Goal: Task Accomplishment & Management: Manage account settings

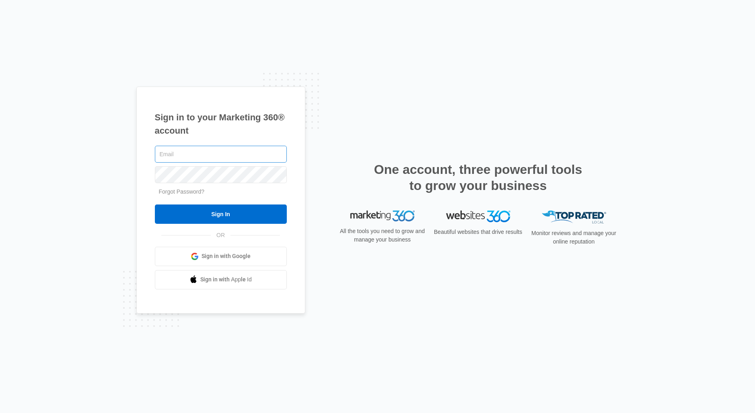
click at [192, 155] on input "text" at bounding box center [221, 154] width 132 height 17
click at [191, 155] on input "text" at bounding box center [221, 154] width 132 height 17
click at [214, 155] on input "text" at bounding box center [221, 154] width 132 height 17
paste input "[EMAIL_ADDRESS][DOMAIN_NAME]"
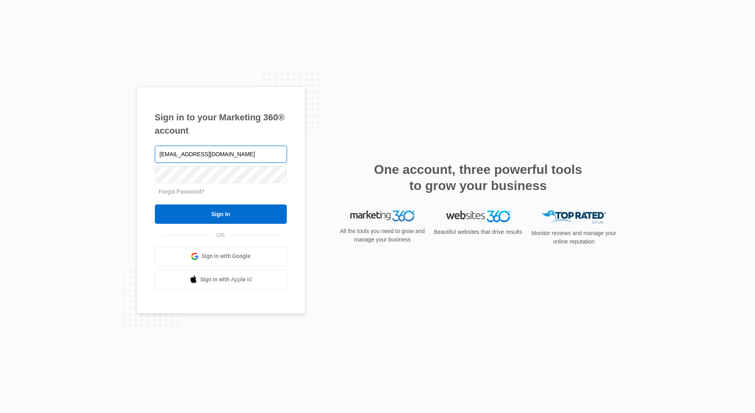
type input "[EMAIL_ADDRESS][DOMAIN_NAME]"
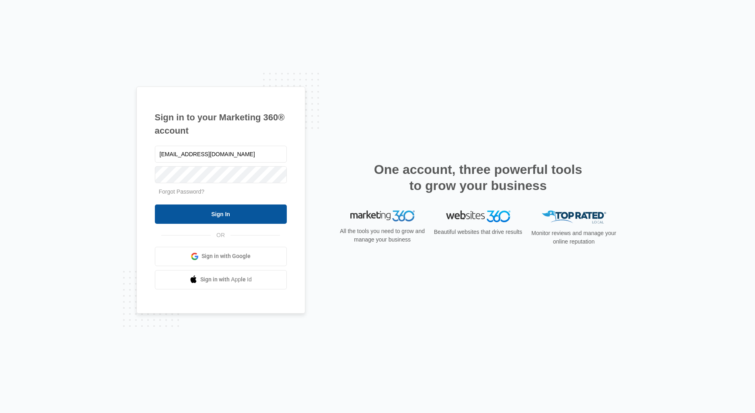
click at [196, 217] on input "Sign In" at bounding box center [221, 213] width 132 height 19
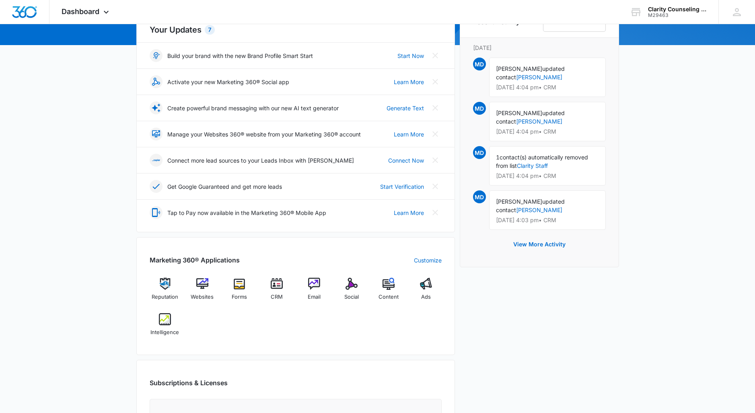
scroll to position [102, 0]
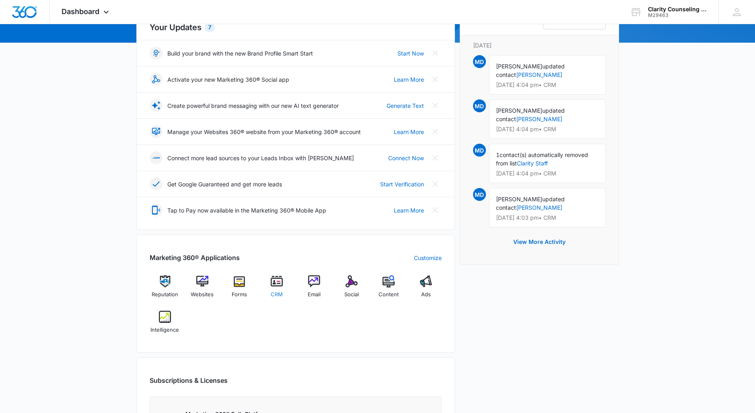
click at [280, 291] on span "CRM" at bounding box center [277, 295] width 12 height 8
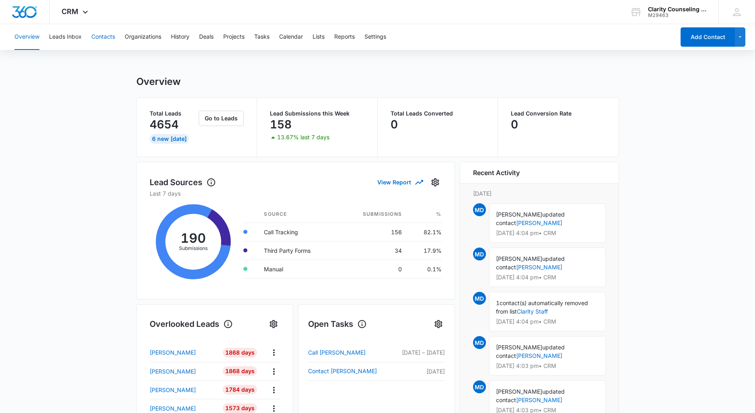
click at [109, 36] on button "Contacts" at bounding box center [103, 37] width 24 height 26
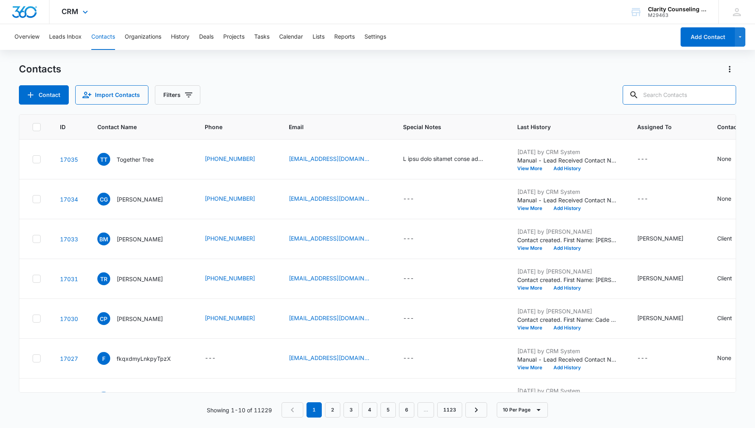
click at [688, 94] on input "text" at bounding box center [679, 94] width 113 height 19
paste input "[EMAIL_ADDRESS][DOMAIN_NAME]"
type input "[EMAIL_ADDRESS][DOMAIN_NAME]"
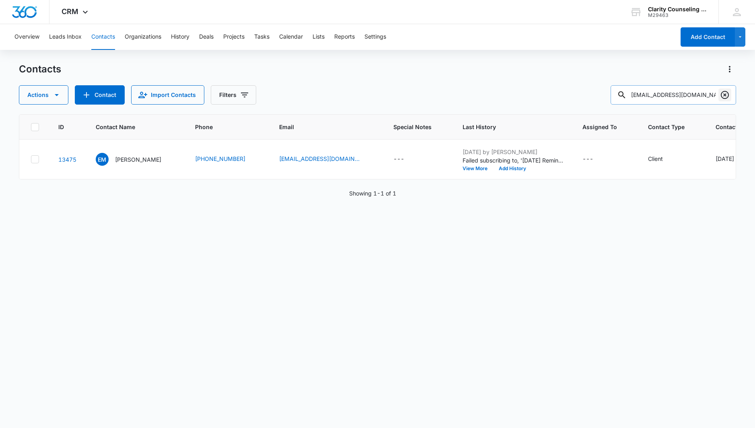
click at [724, 94] on icon "Clear" at bounding box center [725, 95] width 10 height 10
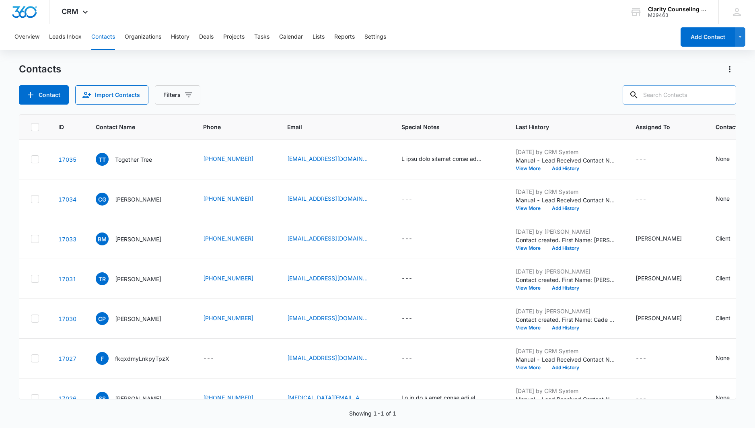
drag, startPoint x: 724, startPoint y: 94, endPoint x: 676, endPoint y: 96, distance: 47.1
click at [724, 94] on div at bounding box center [725, 94] width 13 height 19
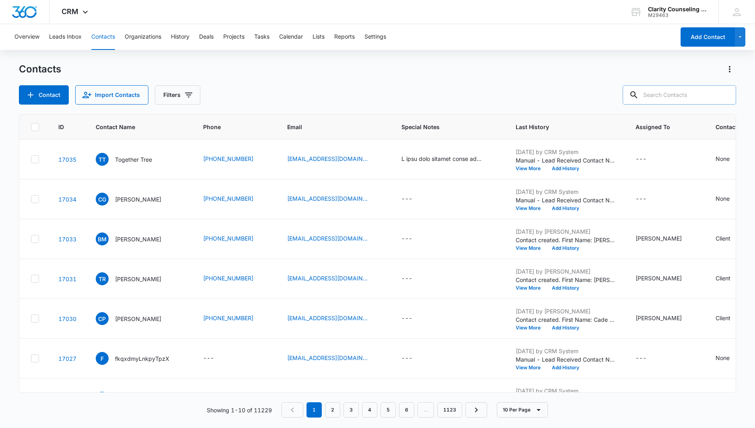
paste input "[EMAIL_ADDRESS][DOMAIN_NAME]"
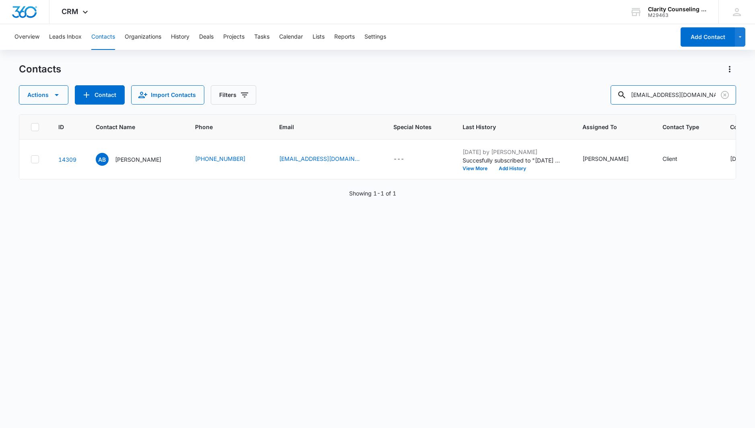
type input "[EMAIL_ADDRESS][DOMAIN_NAME]"
click at [727, 95] on icon "Clear" at bounding box center [725, 95] width 10 height 10
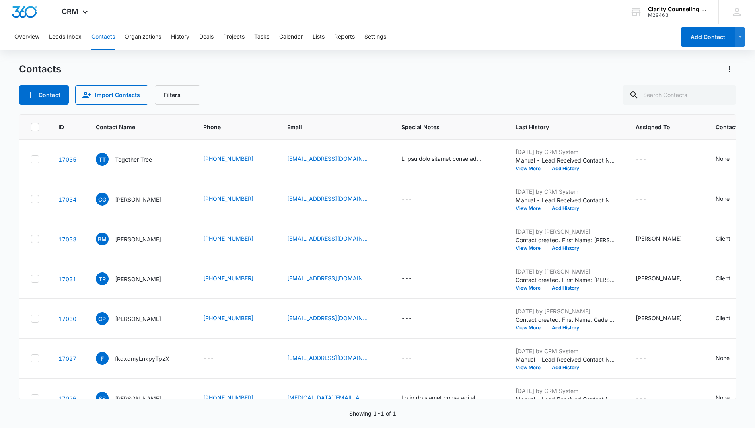
click at [727, 95] on div at bounding box center [725, 94] width 13 height 19
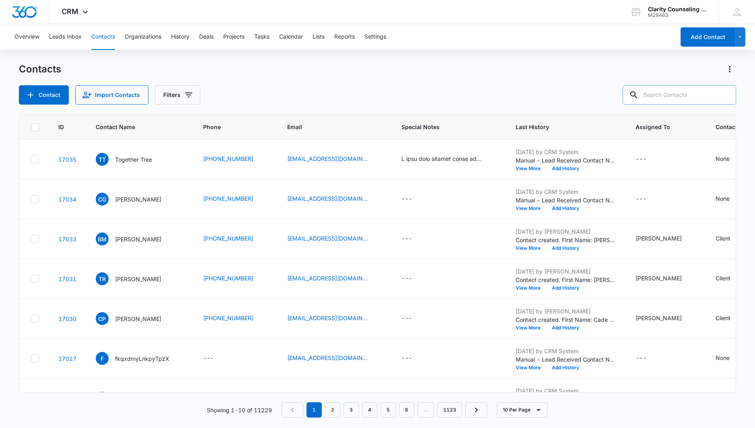
paste input "[EMAIL_ADDRESS][DOMAIN_NAME]"
type input "[EMAIL_ADDRESS][DOMAIN_NAME]"
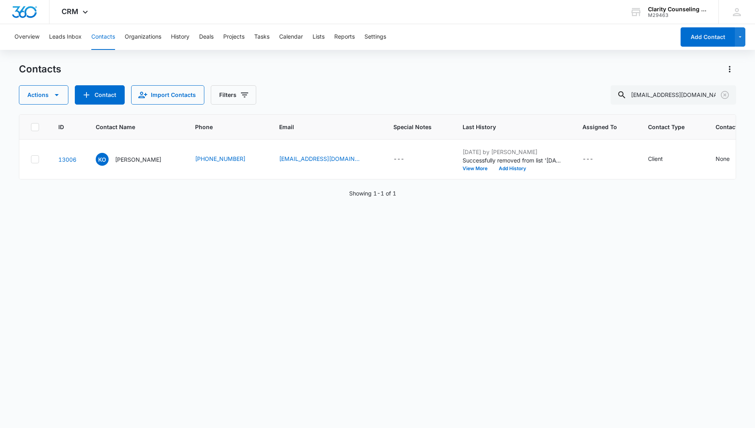
click at [724, 95] on icon "Clear" at bounding box center [725, 95] width 10 height 10
click at [724, 95] on div at bounding box center [725, 94] width 13 height 19
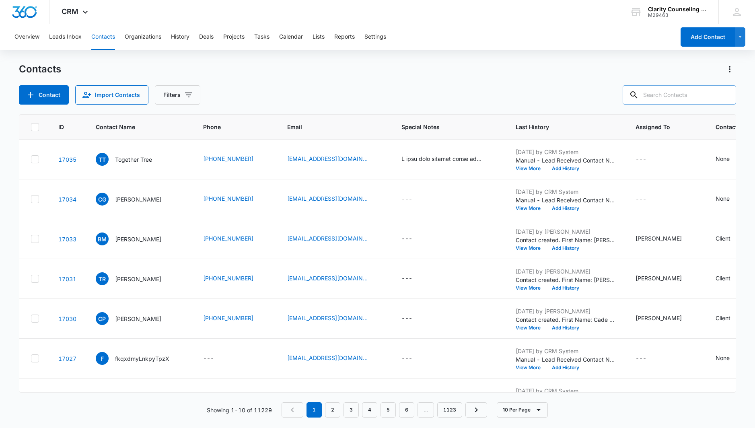
paste input "[EMAIL_ADDRESS][DOMAIN_NAME]"
type input "[EMAIL_ADDRESS][DOMAIN_NAME]"
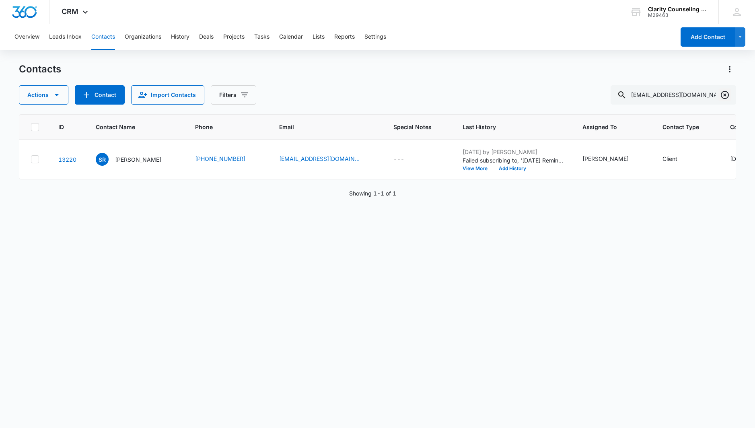
click at [725, 93] on icon "Clear" at bounding box center [725, 95] width 10 height 10
click at [725, 93] on div at bounding box center [725, 94] width 13 height 19
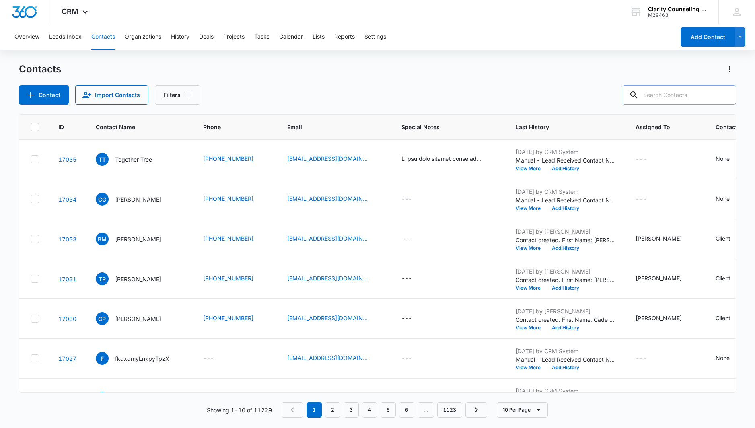
paste input "[EMAIL_ADDRESS][DOMAIN_NAME]"
type input "[EMAIL_ADDRESS][DOMAIN_NAME]"
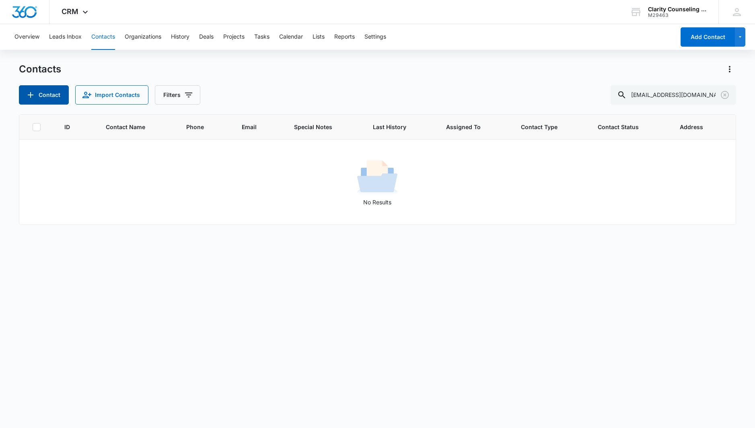
click at [33, 94] on icon "Add Contact" at bounding box center [31, 95] width 10 height 10
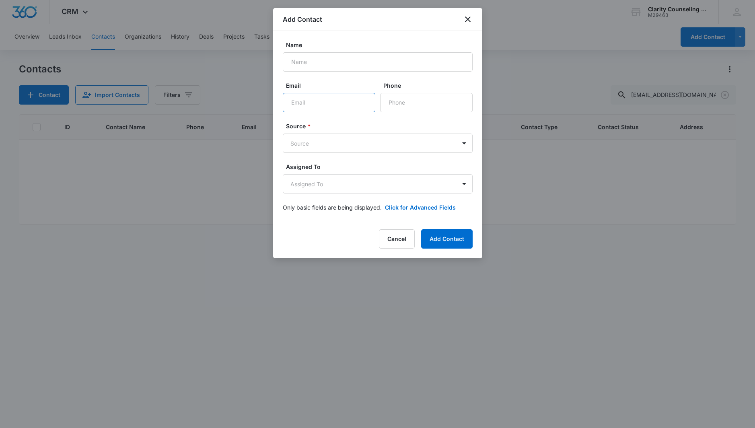
paste input "[EMAIL_ADDRESS][DOMAIN_NAME]"
type input "[EMAIL_ADDRESS][DOMAIN_NAME]"
type input "[PERSON_NAME]"
paste input "[PHONE_NUMBER]"
type input "[PHONE_NUMBER]"
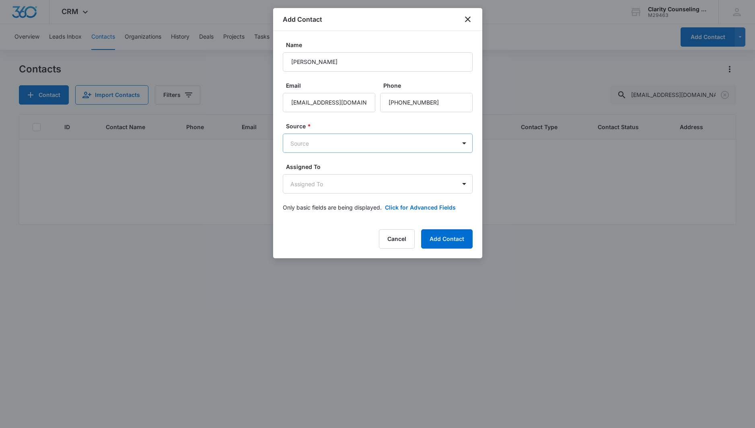
click at [328, 144] on body "CRM Apps Reputation Websites Forms CRM Email Social Content Ads Intelligence Fi…" at bounding box center [377, 214] width 755 height 428
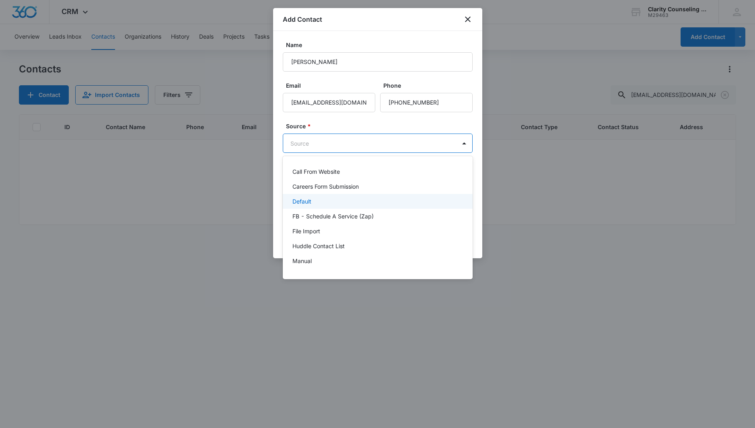
scroll to position [101, 0]
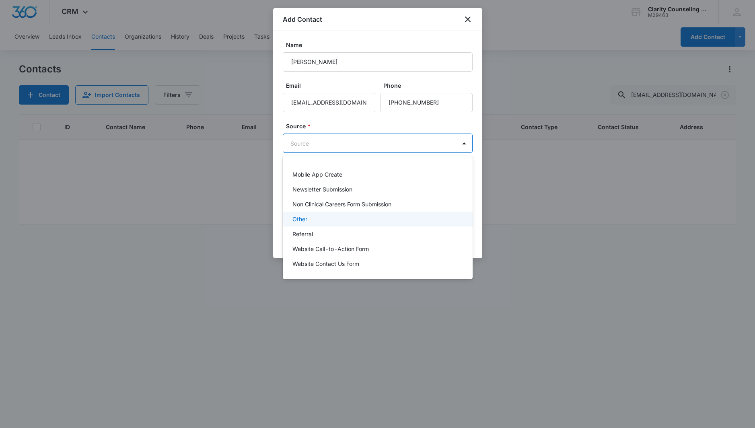
drag, startPoint x: 299, startPoint y: 217, endPoint x: 306, endPoint y: 193, distance: 25.4
click at [299, 217] on p "Other" at bounding box center [300, 219] width 15 height 8
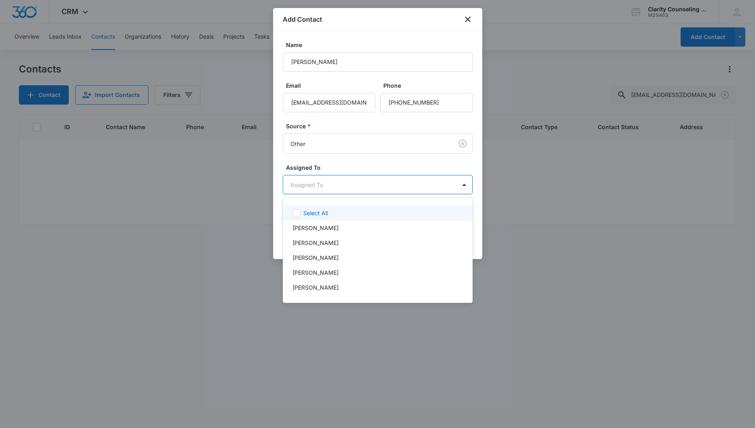
click at [311, 184] on body "CRM Apps Reputation Websites Forms CRM Email Social Content Ads Intelligence Fi…" at bounding box center [377, 214] width 755 height 428
click at [310, 274] on p "[PERSON_NAME]" at bounding box center [316, 272] width 46 height 8
drag, startPoint x: 369, startPoint y: 152, endPoint x: 418, endPoint y: 181, distance: 56.5
click at [370, 152] on div at bounding box center [377, 214] width 755 height 428
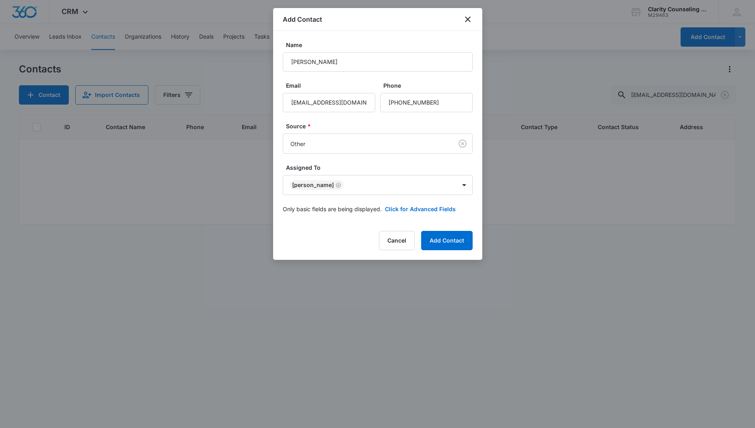
drag, startPoint x: 435, startPoint y: 235, endPoint x: 373, endPoint y: 220, distance: 63.4
click at [434, 235] on button "Add Contact" at bounding box center [447, 240] width 52 height 19
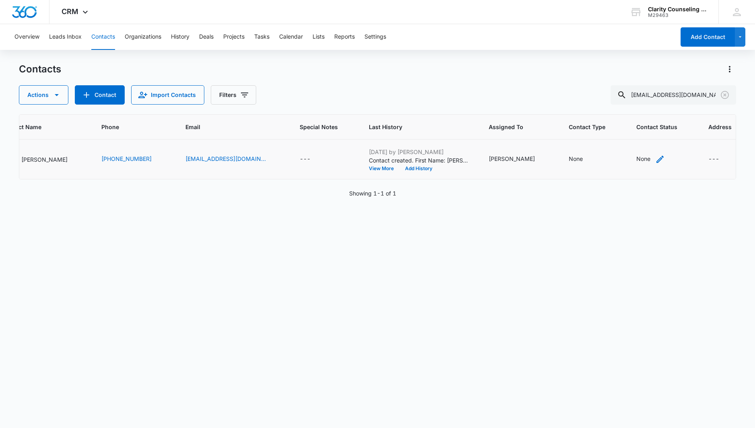
click at [637, 159] on div "None" at bounding box center [644, 159] width 14 height 8
click at [648, 103] on div "Contact Status" at bounding box center [623, 108] width 57 height 18
click at [589, 196] on div "Showing 1-1 of 1" at bounding box center [378, 193] width 718 height 8
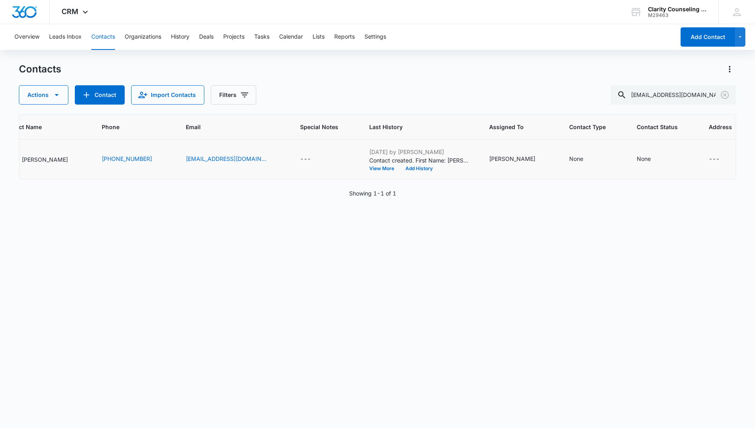
click at [627, 164] on td "None" at bounding box center [663, 160] width 72 height 40
click at [637, 161] on div "None" at bounding box center [644, 159] width 14 height 8
click at [639, 111] on div at bounding box center [621, 108] width 39 height 10
drag, startPoint x: 636, startPoint y: 164, endPoint x: 647, endPoint y: 146, distance: 21.7
click at [636, 163] on p "[DATE] Reminder Email List" at bounding box center [630, 164] width 53 height 17
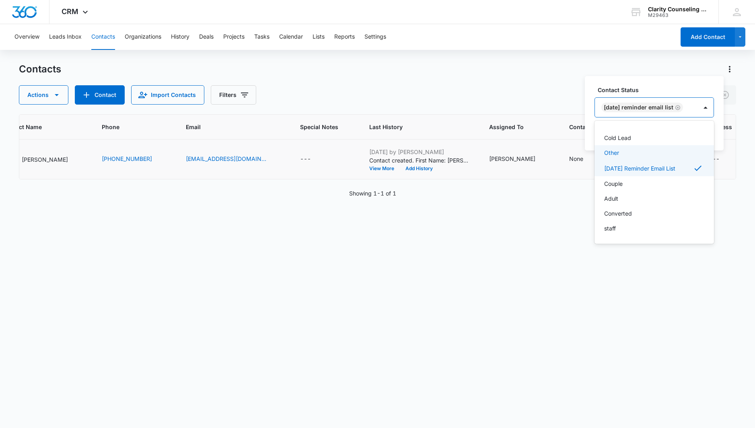
scroll to position [118, 0]
click at [706, 107] on div at bounding box center [705, 107] width 13 height 13
drag, startPoint x: 706, startPoint y: 129, endPoint x: 653, endPoint y: 129, distance: 52.7
click at [705, 128] on button "Save" at bounding box center [703, 133] width 24 height 15
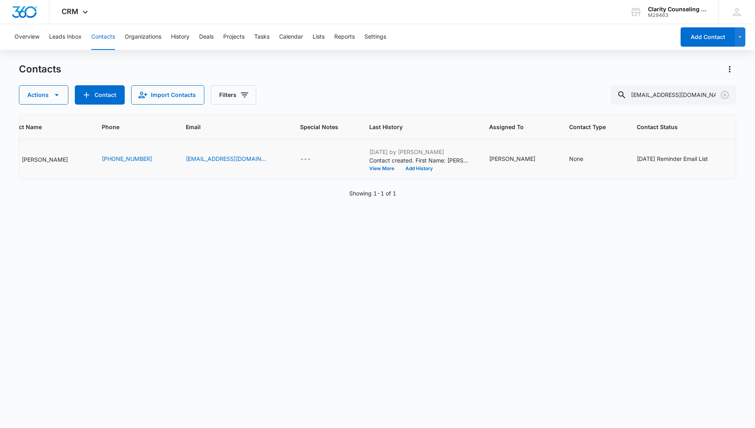
click at [727, 97] on icon "Clear" at bounding box center [725, 95] width 10 height 10
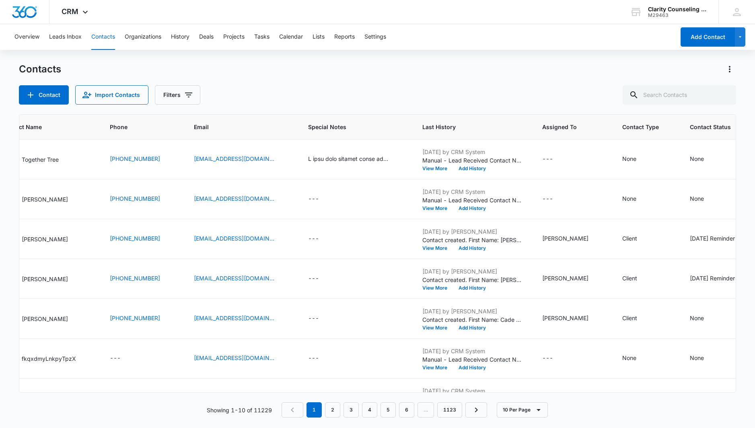
click at [727, 97] on div at bounding box center [725, 94] width 13 height 19
paste input "[EMAIL_ADDRESS][DOMAIN_NAME]"
type input "[EMAIL_ADDRESS][DOMAIN_NAME]"
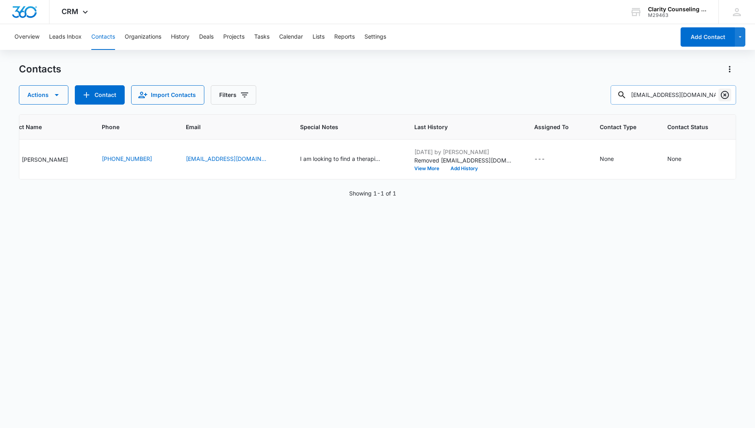
click at [722, 94] on icon "Clear" at bounding box center [725, 95] width 10 height 10
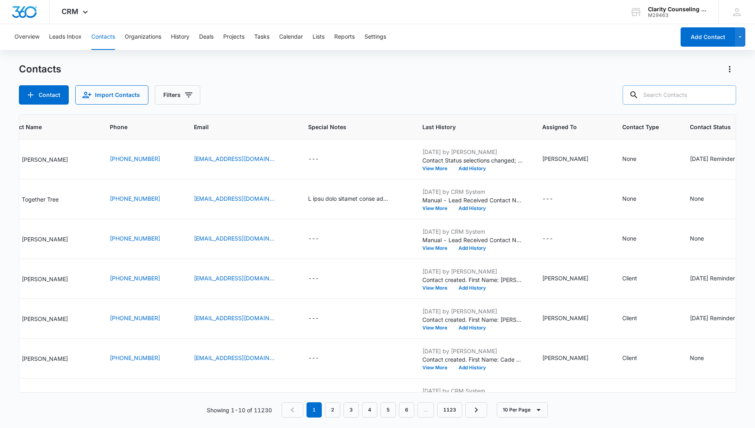
paste input "[PERSON_NAME][EMAIL_ADDRESS][DOMAIN_NAME]"
type input "[PERSON_NAME][EMAIL_ADDRESS][DOMAIN_NAME]"
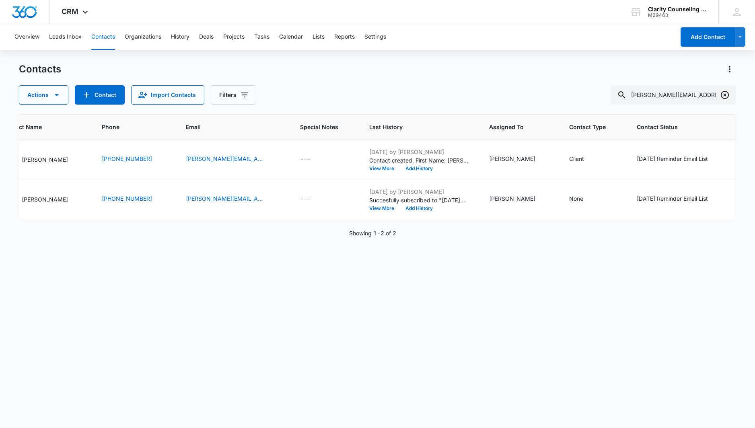
click at [725, 93] on icon "Clear" at bounding box center [725, 95] width 10 height 10
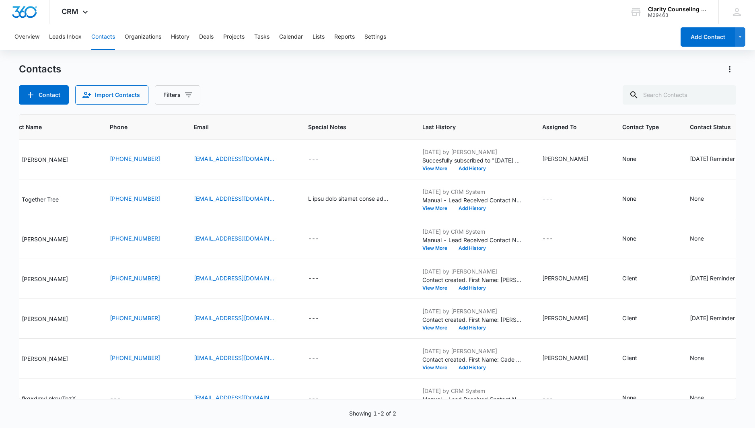
click at [725, 93] on div at bounding box center [725, 94] width 13 height 19
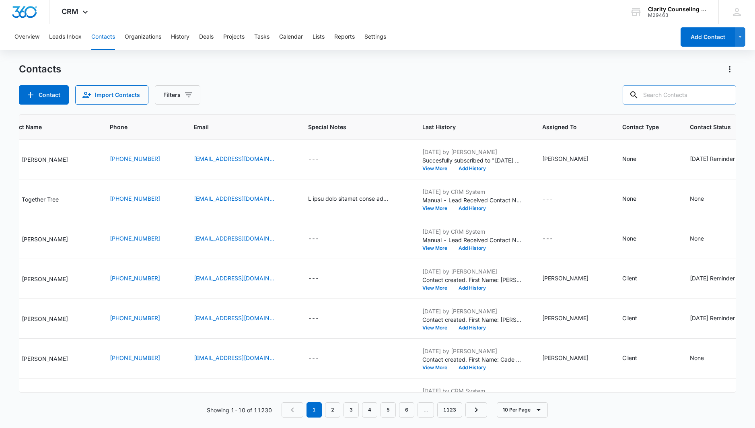
paste input "[EMAIL_ADDRESS][DOMAIN_NAME]"
type input "[EMAIL_ADDRESS][DOMAIN_NAME]"
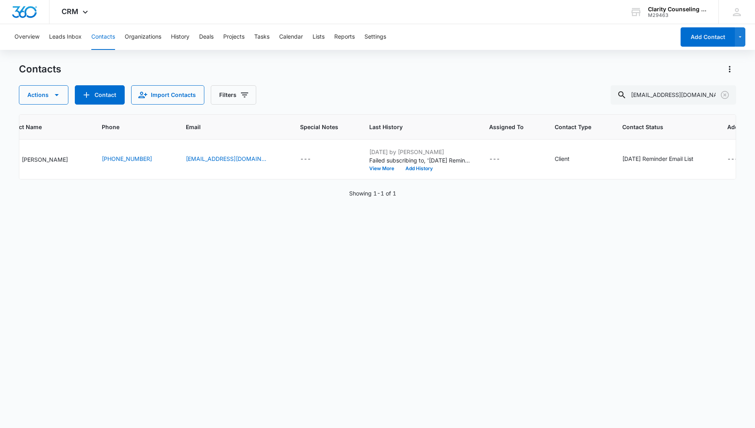
click at [725, 94] on icon "Clear" at bounding box center [725, 95] width 10 height 10
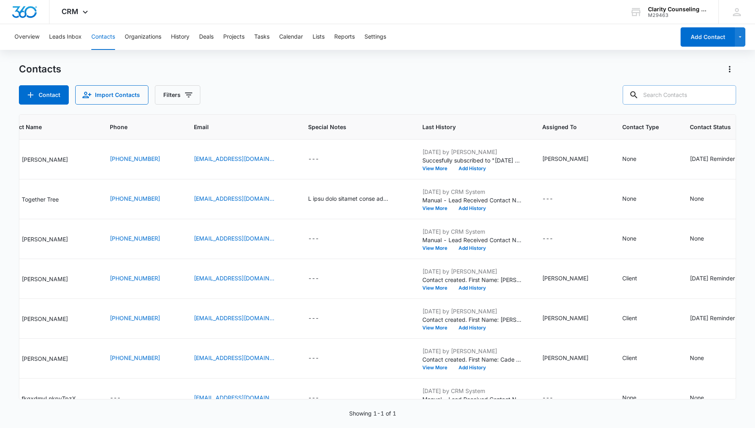
drag, startPoint x: 1, startPoint y: 74, endPoint x: 709, endPoint y: 96, distance: 707.8
click at [725, 94] on div at bounding box center [725, 94] width 13 height 19
paste input "[EMAIL_ADDRESS][DOMAIN_NAME]"
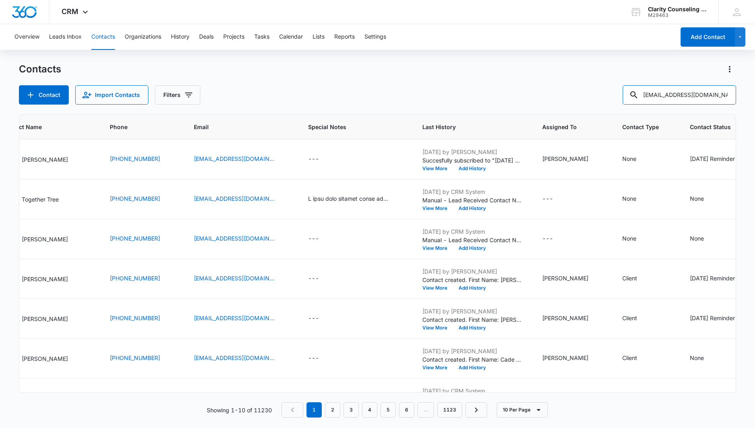
type input "[EMAIL_ADDRESS][DOMAIN_NAME]"
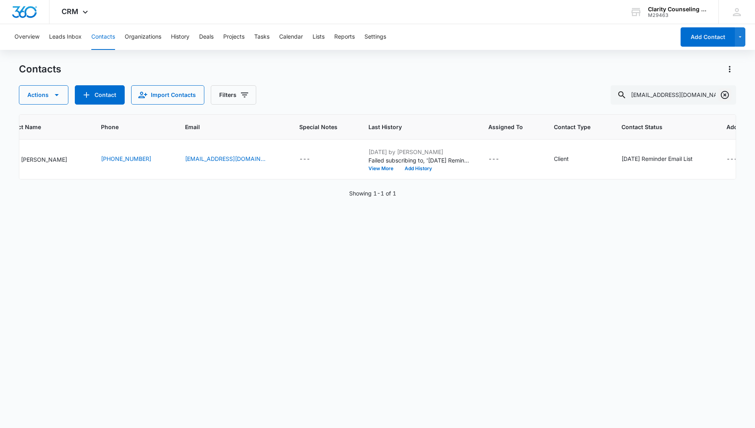
click at [728, 96] on icon "Clear" at bounding box center [725, 95] width 10 height 10
click at [728, 96] on div at bounding box center [725, 94] width 13 height 19
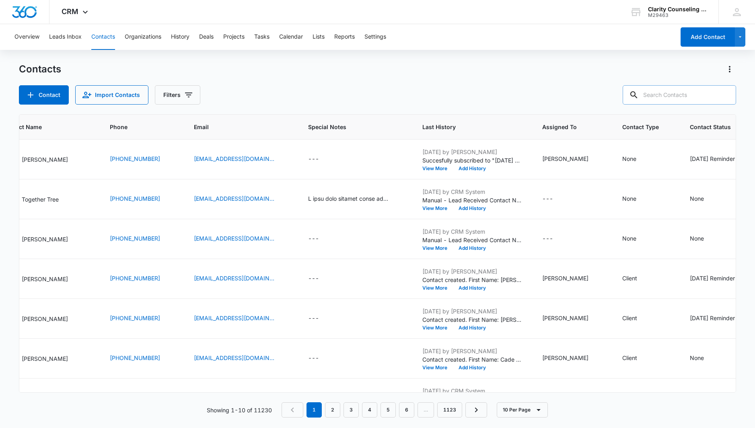
paste input "[EMAIL_ADDRESS][DOMAIN_NAME]"
type input "[EMAIL_ADDRESS][DOMAIN_NAME]"
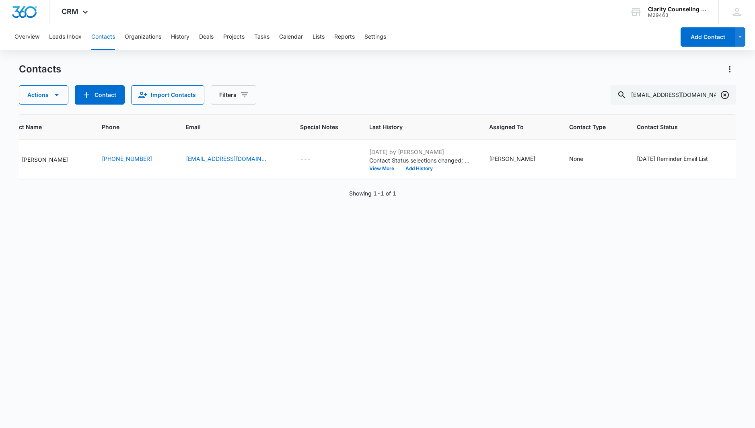
click at [724, 95] on icon "Clear" at bounding box center [725, 95] width 10 height 10
click at [724, 95] on div at bounding box center [725, 94] width 13 height 19
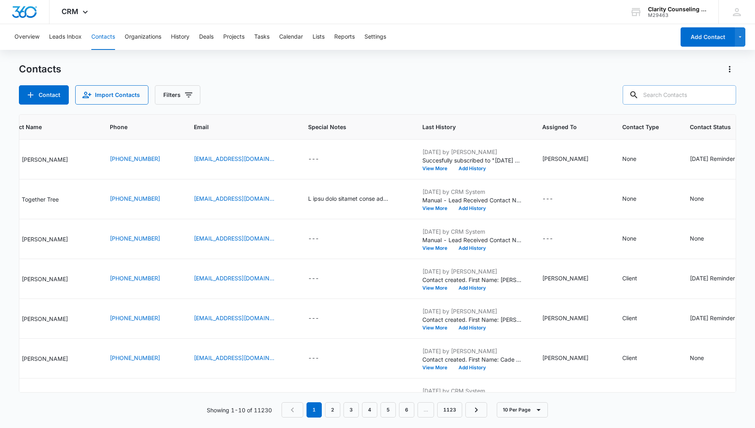
paste input "[EMAIL_ADDRESS][DOMAIN_NAME]"
type input "[EMAIL_ADDRESS][DOMAIN_NAME]"
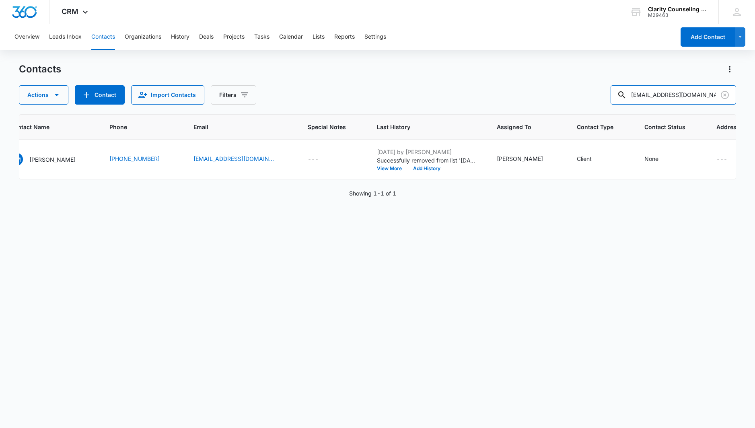
scroll to position [0, 0]
click at [645, 159] on div "None" at bounding box center [652, 159] width 14 height 8
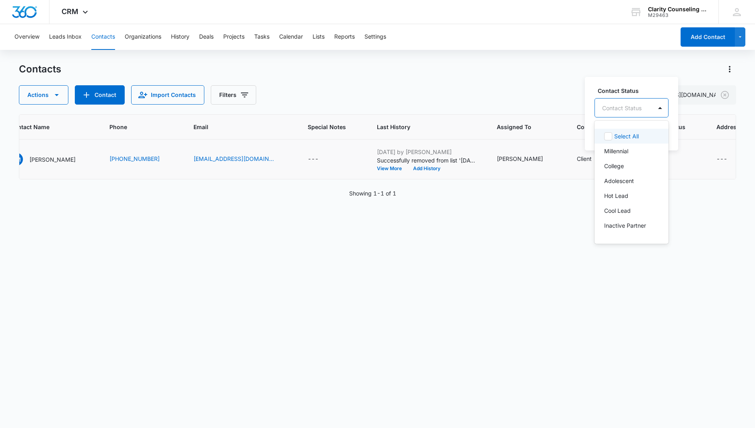
scroll to position [0, 0]
click at [639, 105] on div at bounding box center [621, 108] width 39 height 10
click at [635, 225] on p "[DATE] Reminder Email List" at bounding box center [630, 222] width 53 height 17
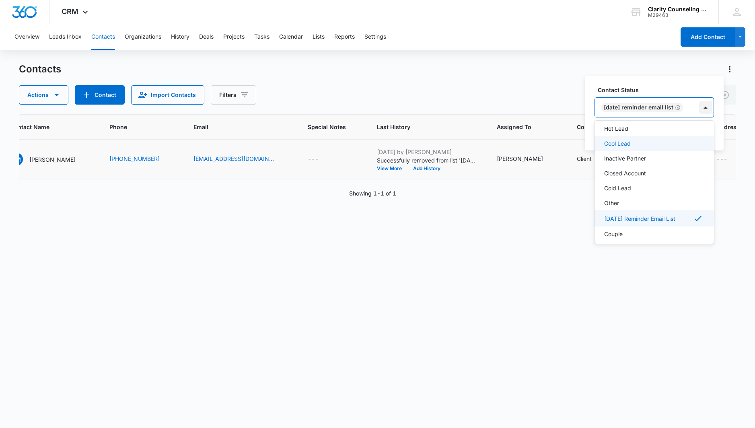
click at [708, 105] on div at bounding box center [705, 107] width 13 height 13
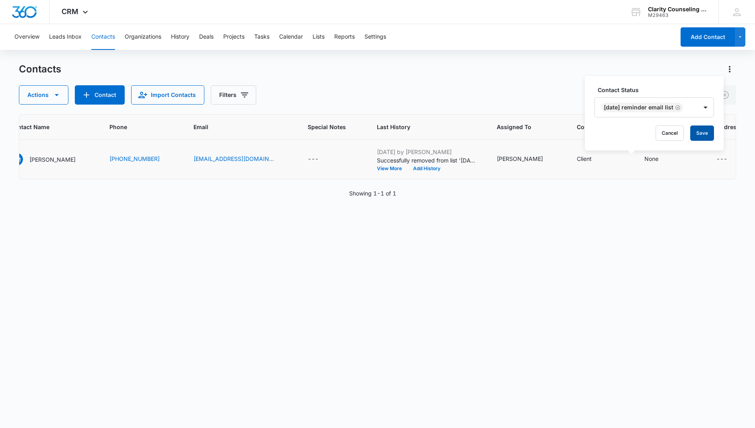
click at [705, 126] on button "Save" at bounding box center [703, 133] width 24 height 15
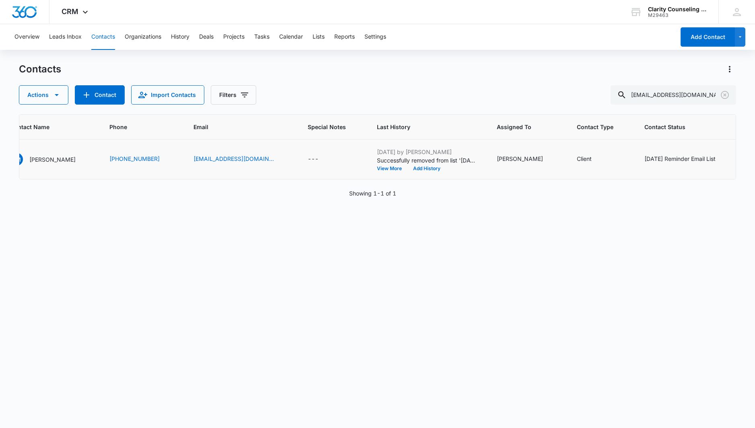
click at [726, 94] on icon "Clear" at bounding box center [725, 95] width 8 height 8
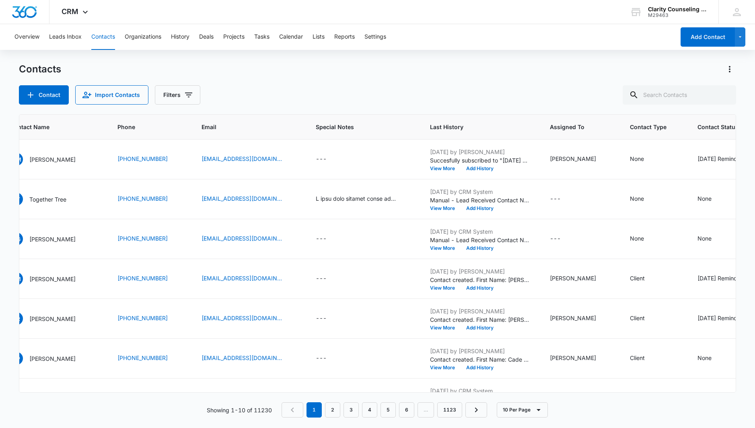
drag, startPoint x: 30, startPoint y: 187, endPoint x: 726, endPoint y: 94, distance: 702.0
click at [726, 94] on div at bounding box center [725, 94] width 13 height 19
paste input "[EMAIL_ADDRESS][DOMAIN_NAME]"
type input "[EMAIL_ADDRESS][DOMAIN_NAME]"
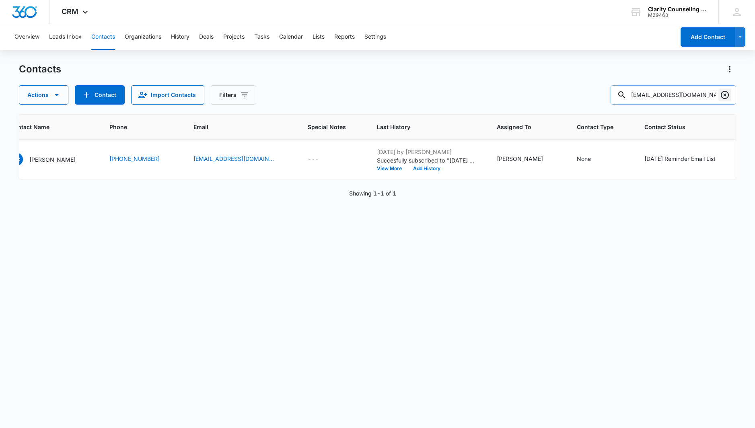
click at [726, 95] on icon "Clear" at bounding box center [725, 95] width 8 height 8
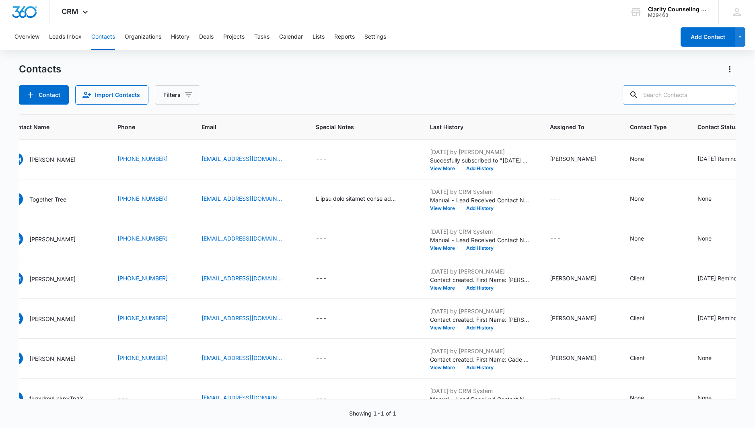
click at [726, 95] on div at bounding box center [725, 94] width 13 height 19
paste input "[EMAIL_ADDRESS][DOMAIN_NAME]"
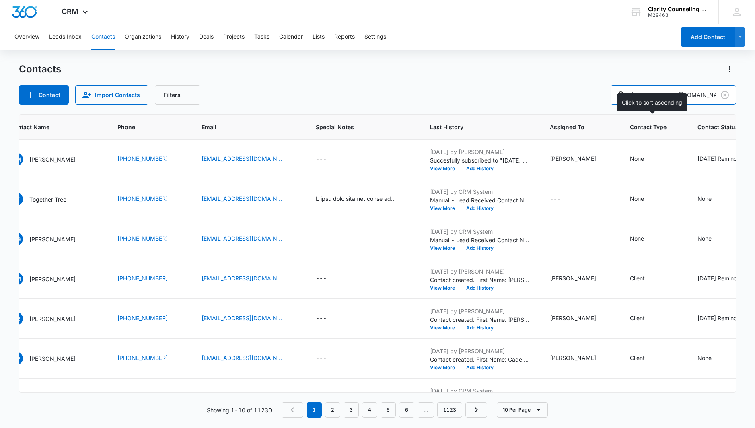
type input "[EMAIL_ADDRESS][DOMAIN_NAME]"
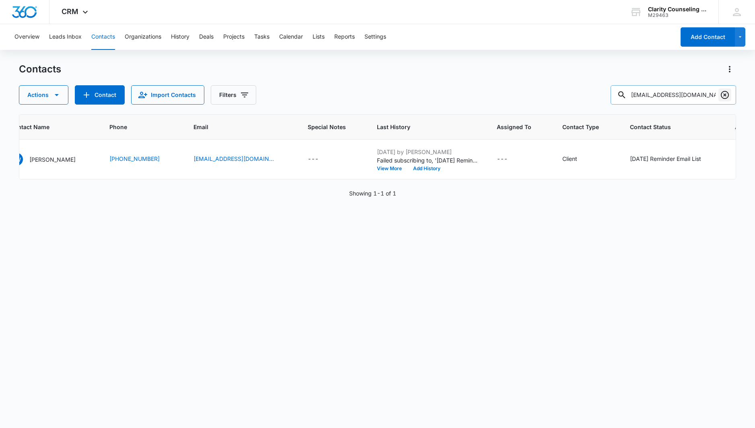
click at [725, 92] on icon "Clear" at bounding box center [725, 95] width 10 height 10
click at [725, 92] on div at bounding box center [725, 94] width 13 height 19
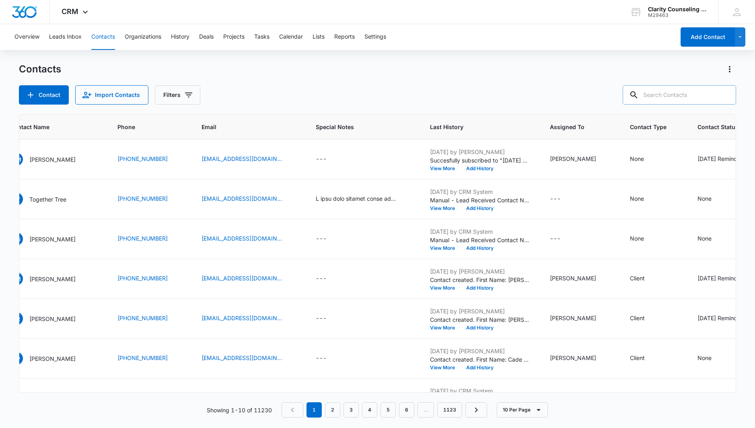
paste input "[EMAIL_ADDRESS][DOMAIN_NAME]"
type input "[EMAIL_ADDRESS][DOMAIN_NAME]"
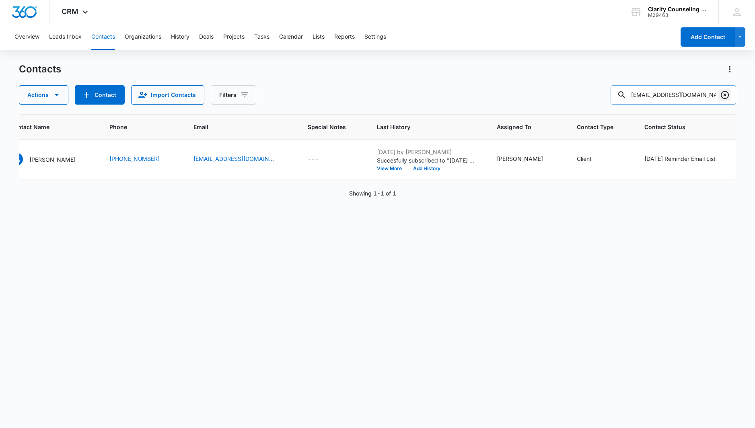
click at [725, 95] on icon "Clear" at bounding box center [725, 95] width 8 height 8
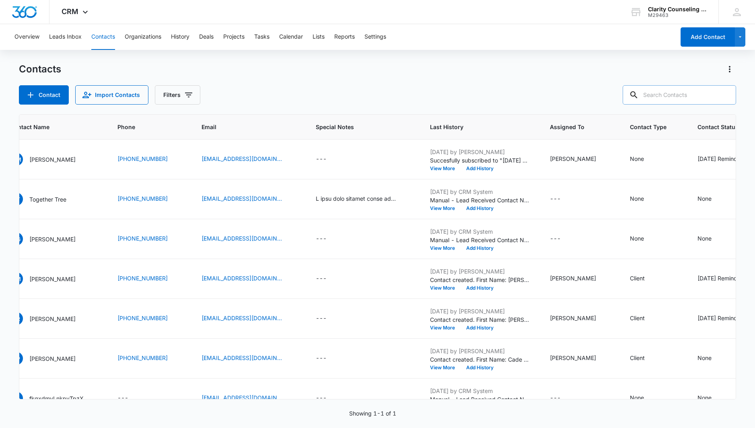
drag, startPoint x: 725, startPoint y: 95, endPoint x: 689, endPoint y: 97, distance: 36.2
click at [725, 95] on div at bounding box center [725, 94] width 13 height 19
paste input "[EMAIL_ADDRESS][DOMAIN_NAME]"
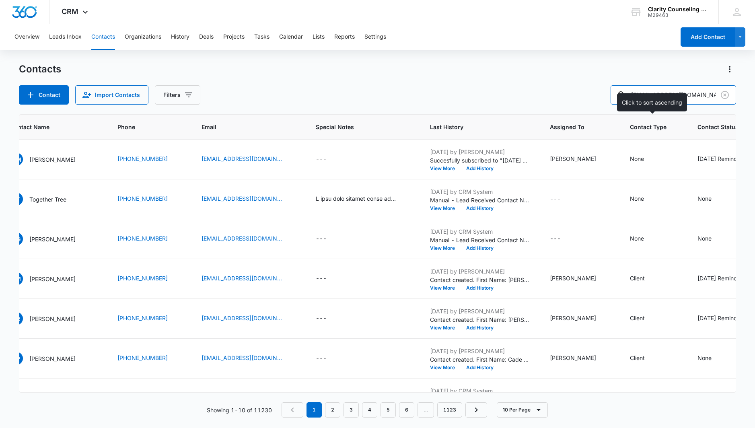
type input "[EMAIL_ADDRESS][DOMAIN_NAME]"
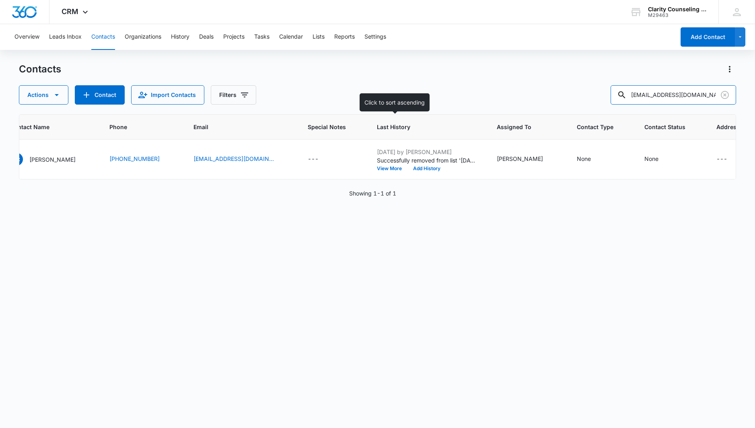
scroll to position [0, 87]
click at [726, 95] on icon "Clear" at bounding box center [725, 95] width 10 height 10
drag, startPoint x: 726, startPoint y: 95, endPoint x: 703, endPoint y: 94, distance: 23.4
click at [726, 95] on div at bounding box center [725, 94] width 13 height 19
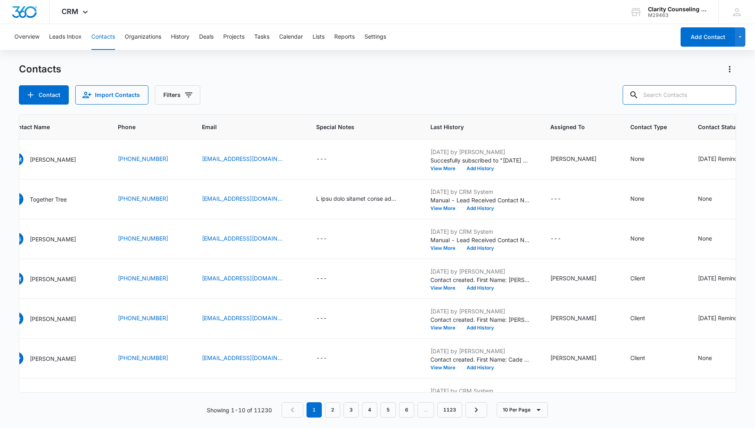
paste input "[EMAIL_ADDRESS][DOMAIN_NAME]"
type input "[EMAIL_ADDRESS][DOMAIN_NAME]"
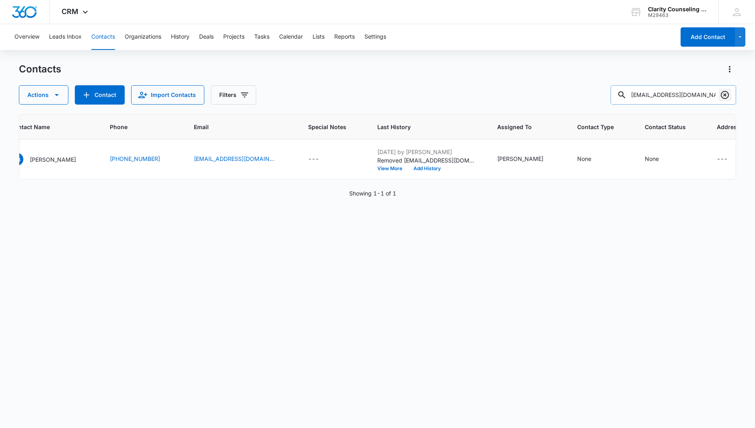
click at [727, 96] on icon "Clear" at bounding box center [725, 95] width 10 height 10
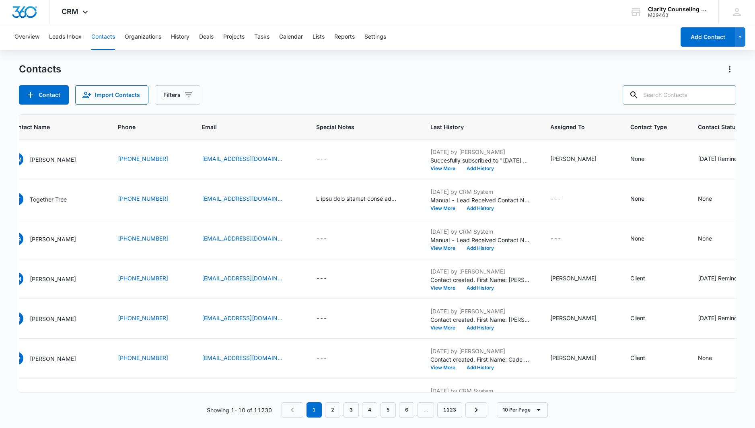
drag, startPoint x: 727, startPoint y: 96, endPoint x: 694, endPoint y: 98, distance: 32.7
click at [727, 96] on div at bounding box center [725, 94] width 13 height 19
paste input "[EMAIL_ADDRESS][DOMAIN_NAME]"
type input "[EMAIL_ADDRESS][DOMAIN_NAME]"
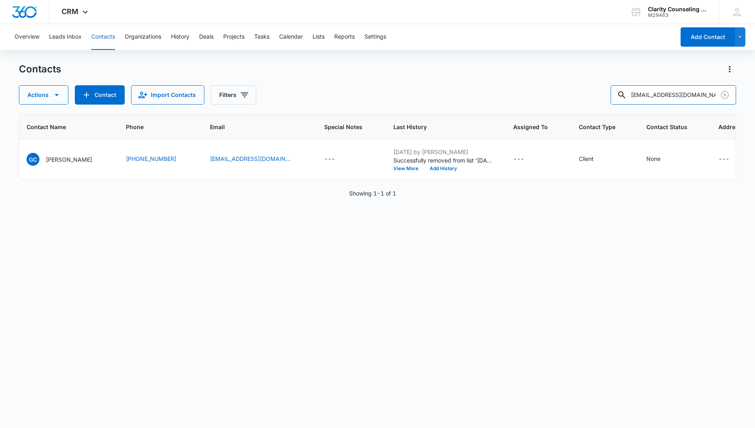
scroll to position [0, 0]
click at [724, 93] on icon "Clear" at bounding box center [725, 95] width 10 height 10
click at [724, 93] on div at bounding box center [725, 94] width 13 height 19
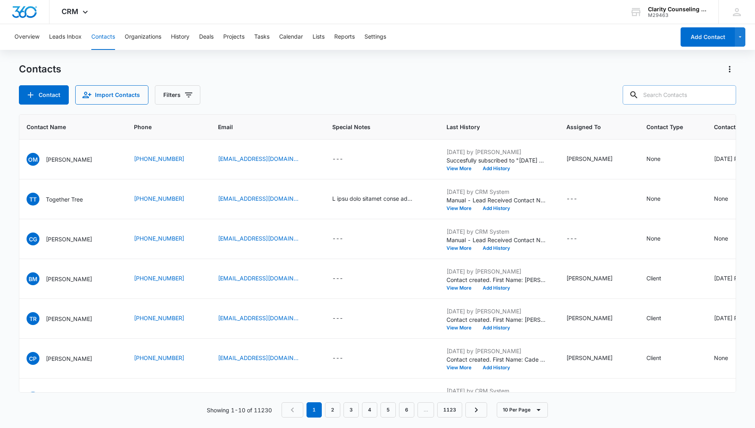
paste input "[PERSON_NAME][EMAIL_ADDRESS][DOMAIN_NAME]"
type input "[PERSON_NAME][EMAIL_ADDRESS][DOMAIN_NAME]"
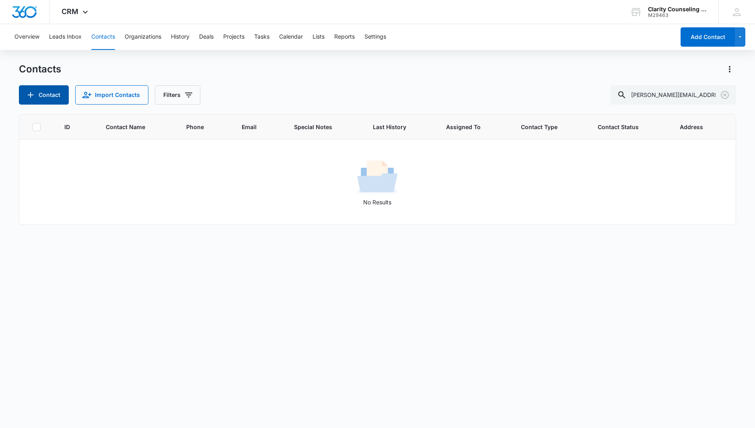
click at [38, 96] on button "Contact" at bounding box center [44, 94] width 50 height 19
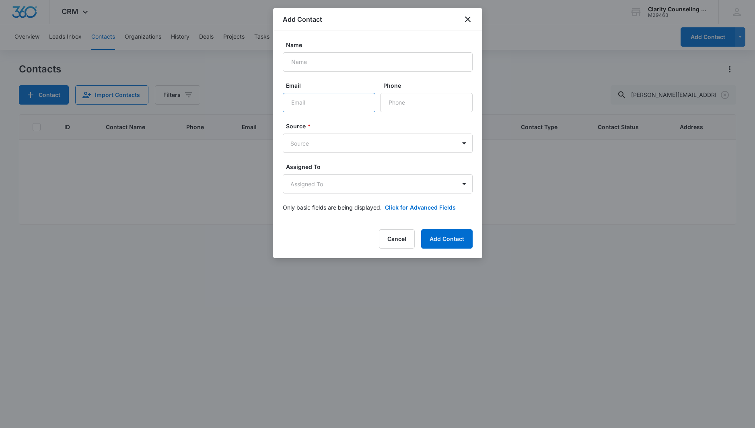
paste input "[PERSON_NAME][EMAIL_ADDRESS][DOMAIN_NAME]"
type input "[PERSON_NAME][EMAIL_ADDRESS][DOMAIN_NAME]"
paste input "Tori Fish"
type input "Tori Fish"
paste input "[PHONE_NUMBER]"
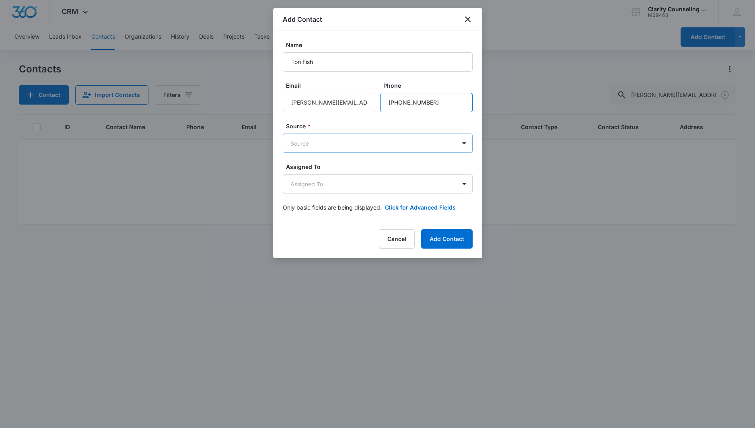
type input "[PHONE_NUMBER]"
click at [357, 146] on body "CRM Apps Reputation Websites Forms CRM Email Social Content Ads Intelligence Fi…" at bounding box center [377, 214] width 755 height 428
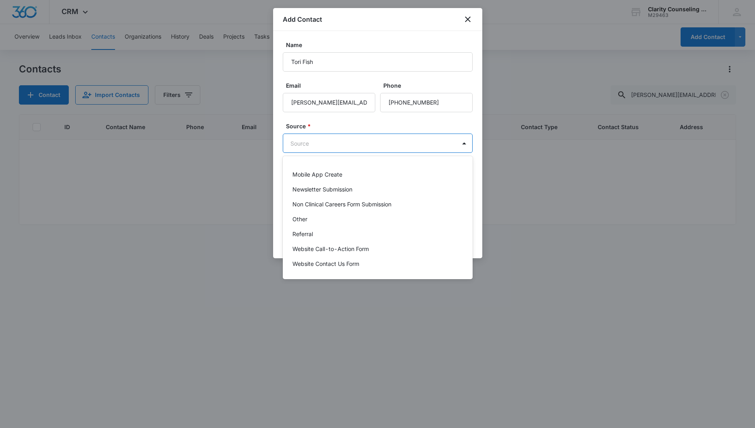
scroll to position [101, 0]
click at [295, 217] on p "Other" at bounding box center [300, 219] width 15 height 8
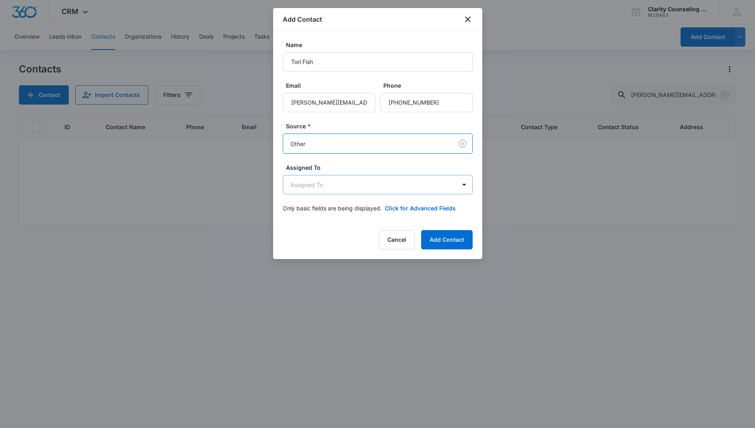
click at [314, 186] on body "CRM Apps Reputation Websites Forms CRM Email Social Content Ads Intelligence Fi…" at bounding box center [377, 214] width 755 height 428
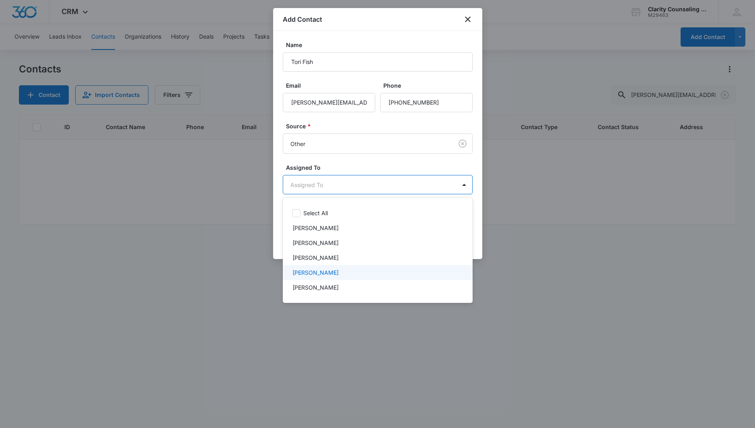
drag, startPoint x: 329, startPoint y: 272, endPoint x: 328, endPoint y: 254, distance: 18.1
click at [329, 272] on p "[PERSON_NAME]" at bounding box center [316, 272] width 46 height 8
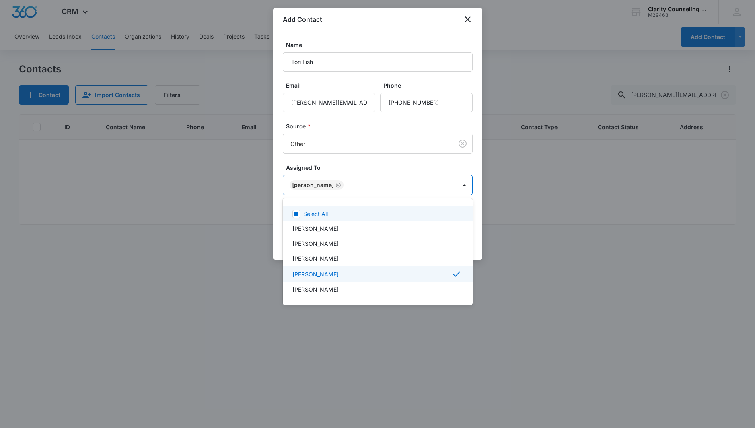
drag, startPoint x: 361, startPoint y: 168, endPoint x: 441, endPoint y: 227, distance: 100.0
click at [365, 169] on div at bounding box center [377, 214] width 755 height 428
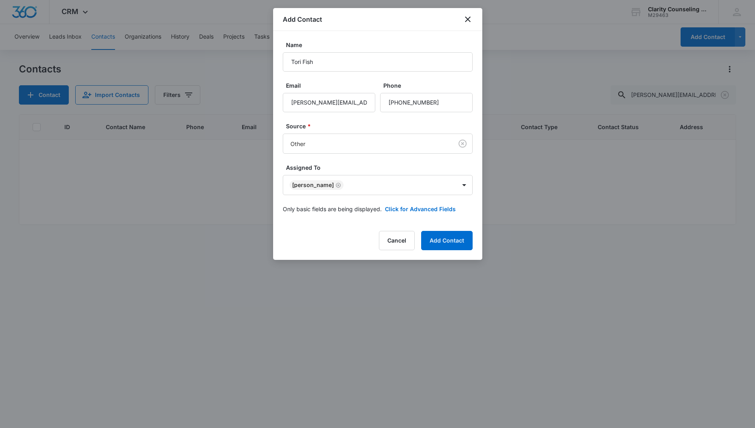
drag, startPoint x: 446, startPoint y: 240, endPoint x: 454, endPoint y: 237, distance: 8.3
click at [446, 240] on button "Add Contact" at bounding box center [447, 240] width 52 height 19
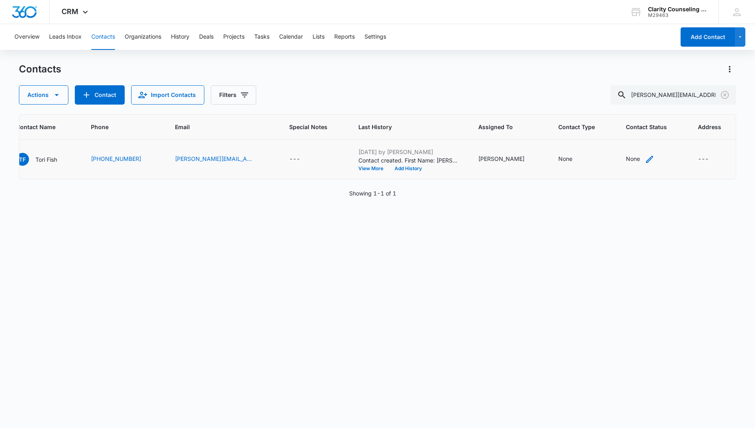
scroll to position [0, 81]
click at [627, 161] on div "None" at bounding box center [634, 159] width 14 height 8
click at [630, 107] on div at bounding box center [621, 108] width 39 height 10
drag, startPoint x: 632, startPoint y: 194, endPoint x: 648, endPoint y: 177, distance: 23.3
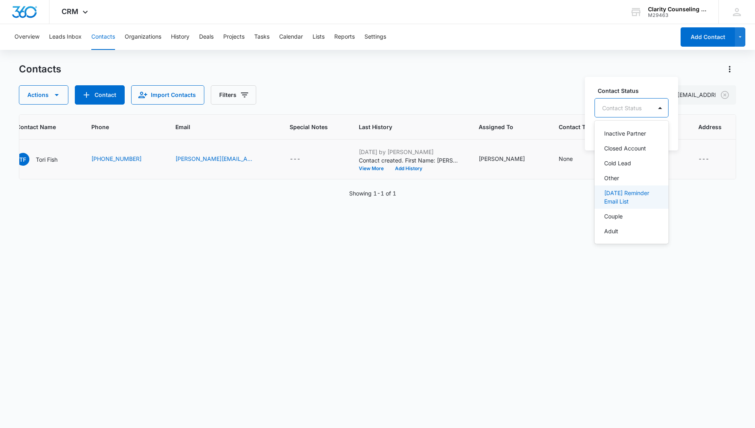
click at [633, 192] on p "[DATE] Reminder Email List" at bounding box center [630, 197] width 53 height 17
click at [709, 103] on div at bounding box center [705, 107] width 13 height 13
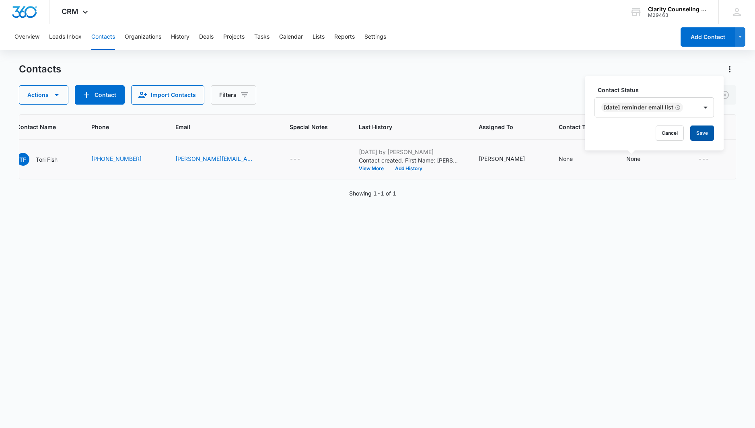
click at [705, 125] on div "Contact Status [DATE] Reminder Email List Cancel Save" at bounding box center [654, 113] width 139 height 74
drag, startPoint x: 703, startPoint y: 132, endPoint x: 696, endPoint y: 131, distance: 7.7
click at [703, 132] on button "Save" at bounding box center [703, 133] width 24 height 15
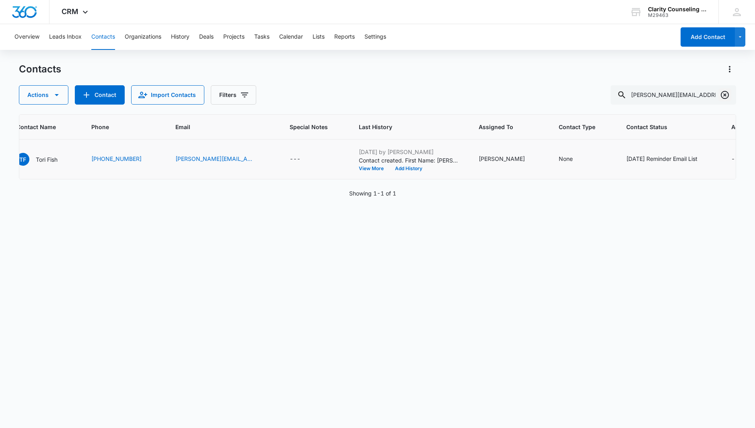
click at [722, 95] on icon "Clear" at bounding box center [725, 95] width 8 height 8
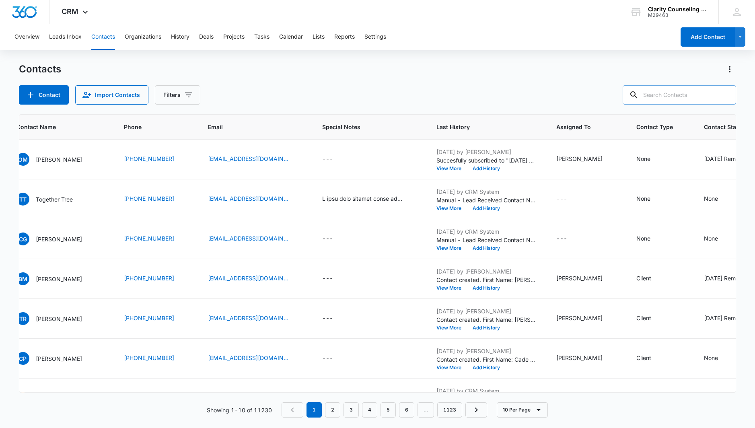
paste input "[EMAIL_ADDRESS][DOMAIN_NAME]"
type input "[EMAIL_ADDRESS][DOMAIN_NAME]"
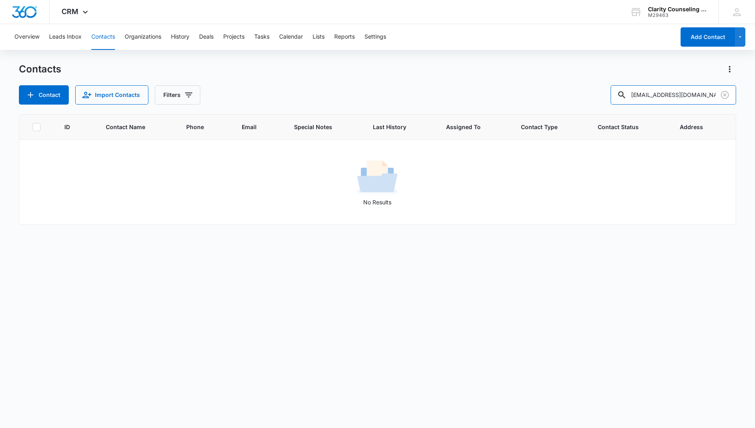
scroll to position [0, 0]
click at [39, 95] on button "Contact" at bounding box center [44, 94] width 50 height 19
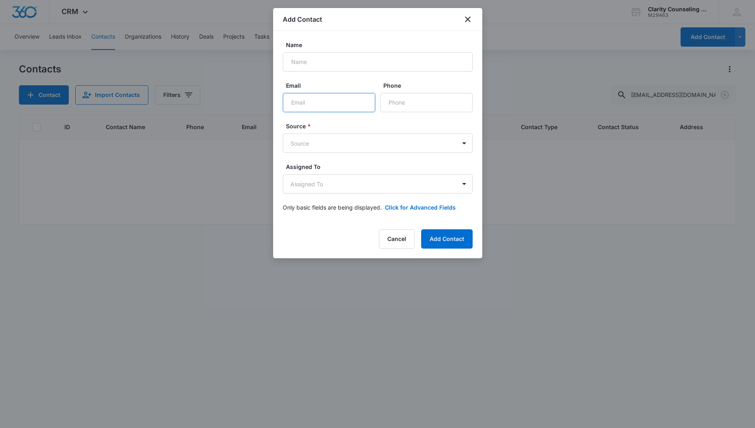
paste input "[EMAIL_ADDRESS][DOMAIN_NAME]"
type input "[EMAIL_ADDRESS][DOMAIN_NAME]"
type input "[PERSON_NAME]"
paste input "[PHONE_NUMBER]"
type input "[PHONE_NUMBER]"
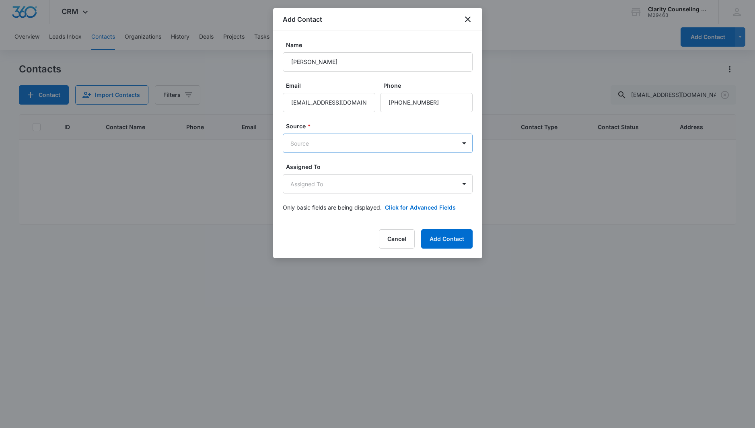
click at [361, 142] on body "CRM Apps Reputation Websites Forms CRM Email Social Content Ads Intelligence Fi…" at bounding box center [377, 214] width 755 height 428
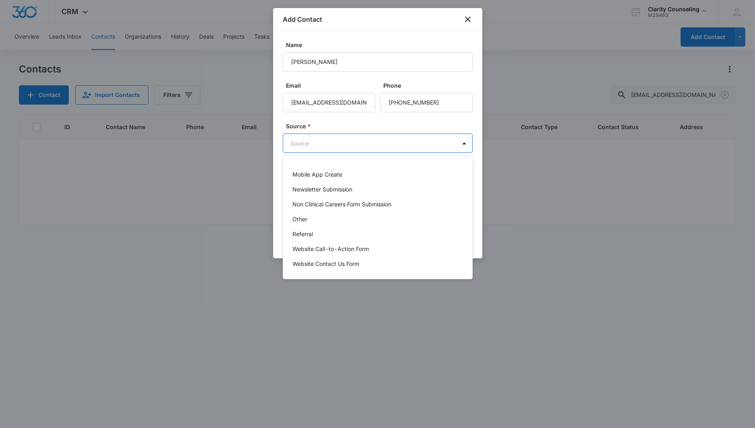
scroll to position [101, 0]
click at [298, 219] on p "Other" at bounding box center [300, 219] width 15 height 8
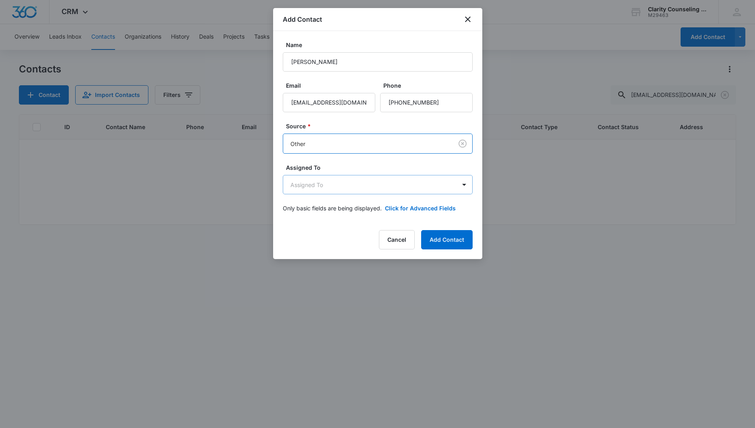
click at [326, 189] on body "CRM Apps Reputation Websites Forms CRM Email Social Content Ads Intelligence Fi…" at bounding box center [377, 214] width 755 height 428
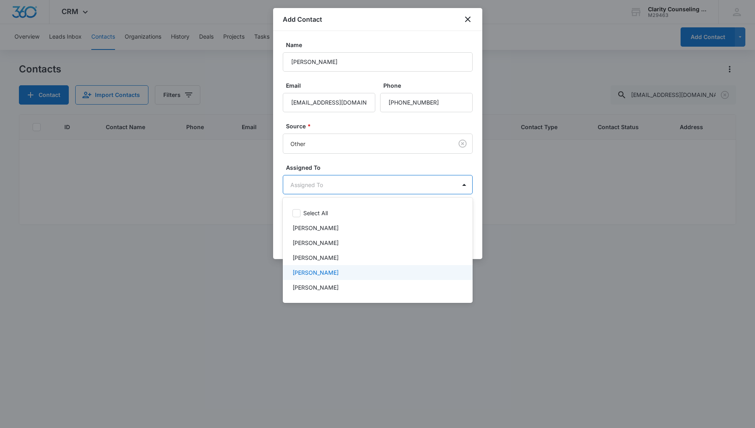
drag, startPoint x: 332, startPoint y: 272, endPoint x: 338, endPoint y: 181, distance: 91.2
click at [331, 272] on p "[PERSON_NAME]" at bounding box center [316, 272] width 46 height 8
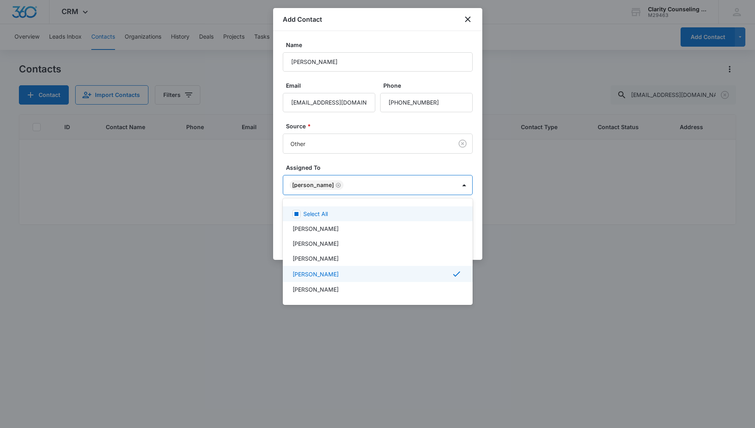
drag, startPoint x: 353, startPoint y: 154, endPoint x: 387, endPoint y: 173, distance: 38.9
click at [359, 156] on div at bounding box center [377, 214] width 755 height 428
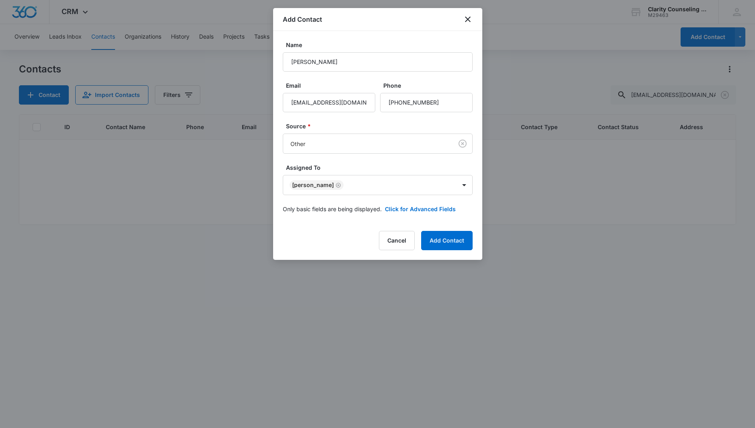
click at [454, 237] on button "Add Contact" at bounding box center [447, 240] width 52 height 19
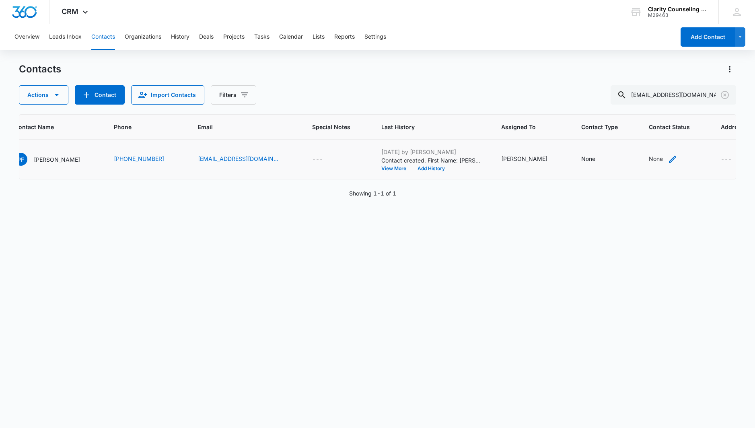
scroll to position [0, 82]
click at [650, 164] on div "None" at bounding box center [657, 160] width 14 height 10
click at [633, 105] on div at bounding box center [621, 108] width 39 height 10
drag, startPoint x: 622, startPoint y: 165, endPoint x: 634, endPoint y: 126, distance: 40.1
click at [622, 165] on p "[DATE] Reminder Email List" at bounding box center [630, 164] width 53 height 17
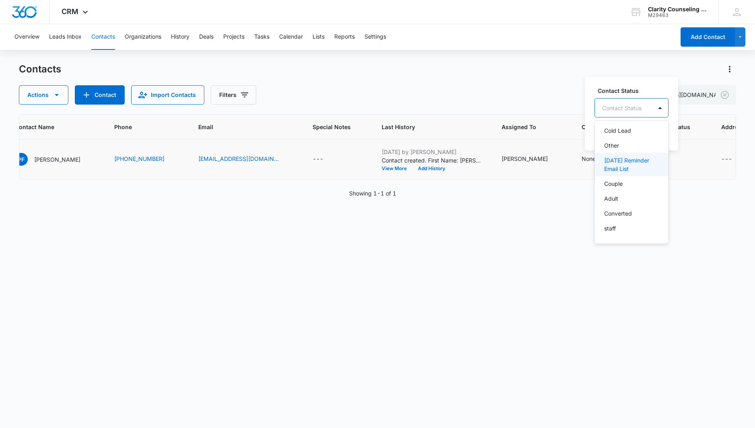
scroll to position [118, 0]
click at [712, 107] on div at bounding box center [705, 107] width 13 height 13
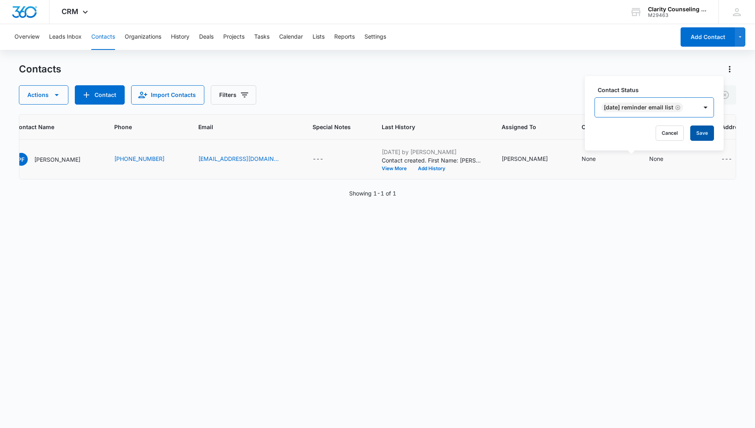
click at [709, 132] on button "Save" at bounding box center [703, 133] width 24 height 15
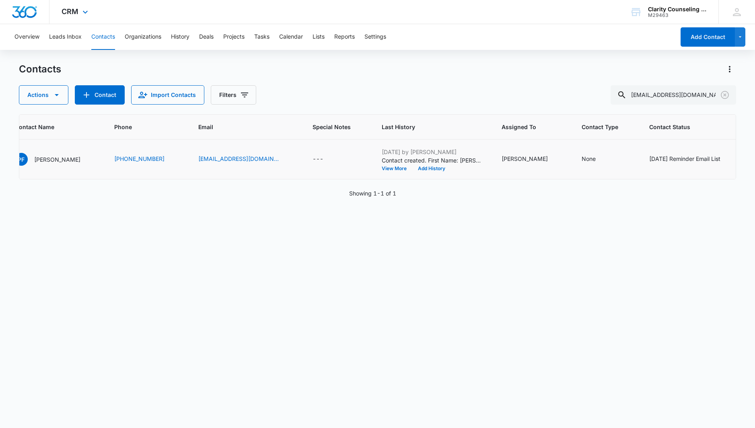
click at [726, 93] on icon "Clear" at bounding box center [725, 95] width 10 height 10
drag, startPoint x: 125, startPoint y: 19, endPoint x: 726, endPoint y: 93, distance: 605.7
click at [726, 93] on div at bounding box center [725, 94] width 13 height 19
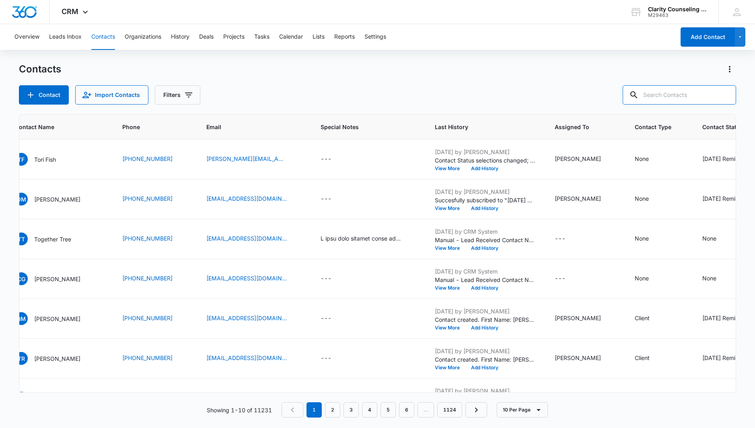
paste input "[PERSON_NAME][EMAIL_ADDRESS][PERSON_NAME][DOMAIN_NAME]"
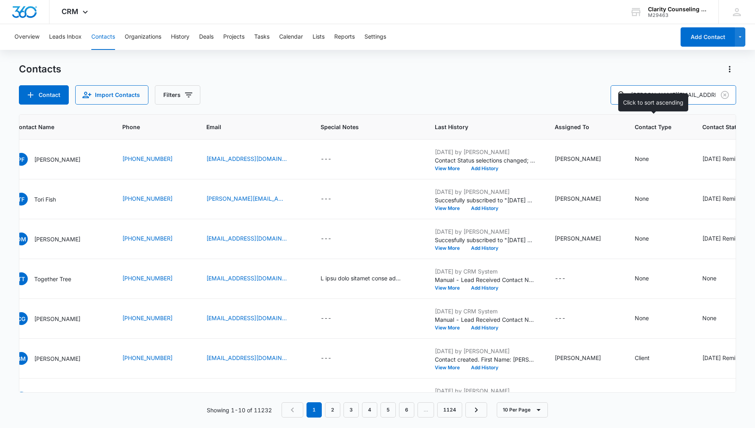
type input "[PERSON_NAME][EMAIL_ADDRESS][PERSON_NAME][DOMAIN_NAME]"
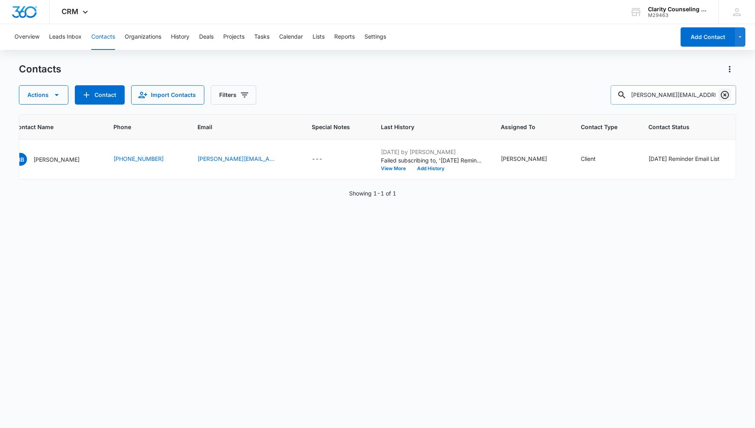
click at [725, 94] on icon "Clear" at bounding box center [725, 95] width 10 height 10
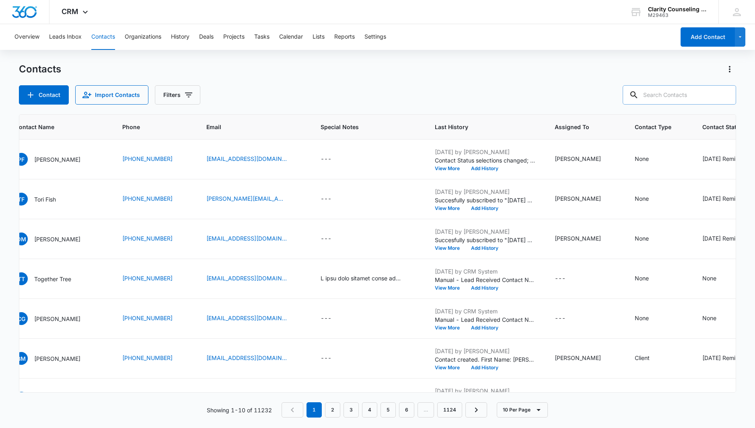
paste input "[EMAIL_ADDRESS][DOMAIN_NAME]"
type input "[EMAIL_ADDRESS][DOMAIN_NAME]"
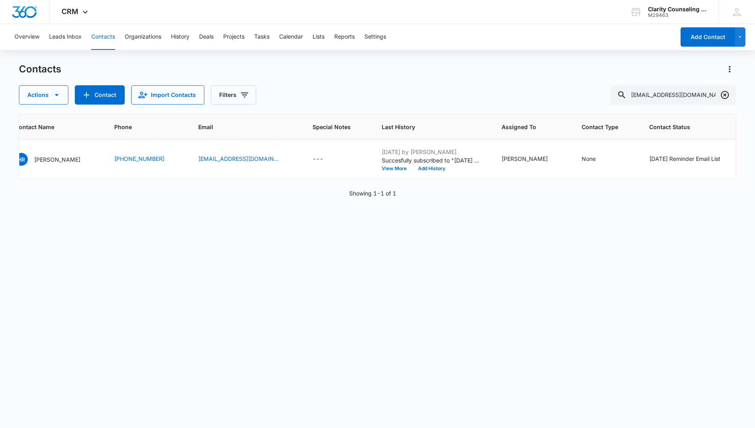
click at [728, 94] on icon "Clear" at bounding box center [725, 95] width 10 height 10
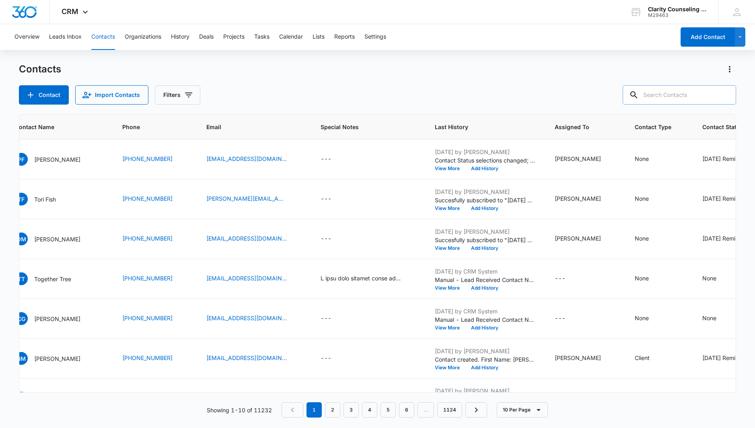
scroll to position [0, 0]
paste input "[EMAIL_ADDRESS][DOMAIN_NAME]"
type input "[EMAIL_ADDRESS][DOMAIN_NAME]"
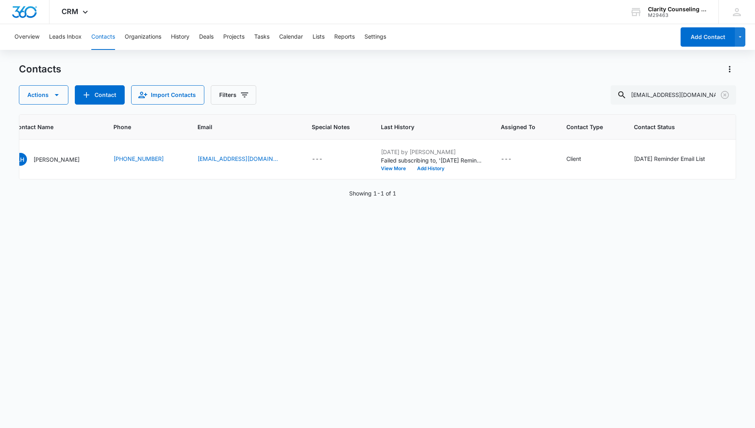
click at [722, 95] on icon "Clear" at bounding box center [725, 95] width 10 height 10
click at [722, 95] on div at bounding box center [725, 94] width 13 height 19
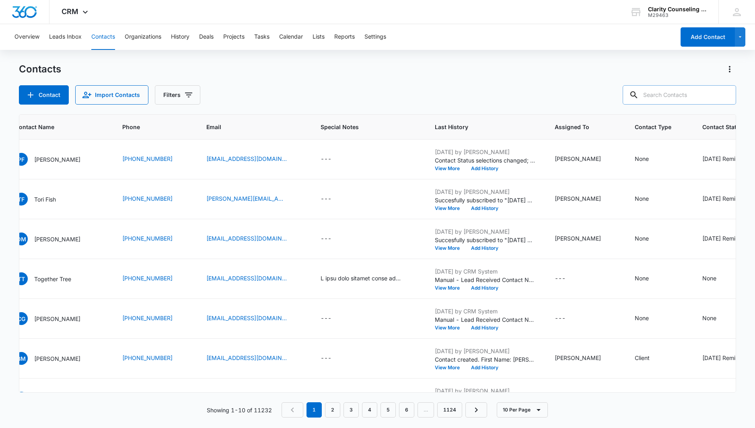
paste input "[EMAIL_ADDRESS][DOMAIN_NAME]"
type input "[EMAIL_ADDRESS][DOMAIN_NAME]"
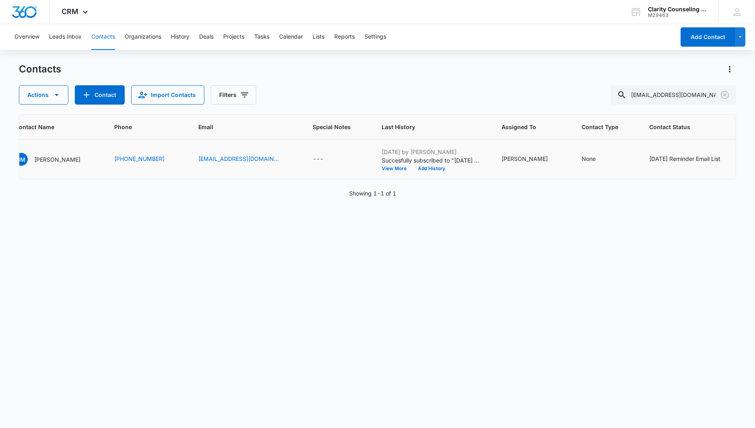
drag, startPoint x: 672, startPoint y: 159, endPoint x: 672, endPoint y: 168, distance: 9.3
click at [672, 159] on div "[DATE] Reminder Email List" at bounding box center [685, 159] width 71 height 8
click at [685, 106] on icon "Remove Saturday Reminder Email List" at bounding box center [683, 108] width 6 height 6
drag, startPoint x: 663, startPoint y: 130, endPoint x: 665, endPoint y: 123, distance: 6.9
click at [663, 129] on button "Save" at bounding box center [662, 133] width 24 height 15
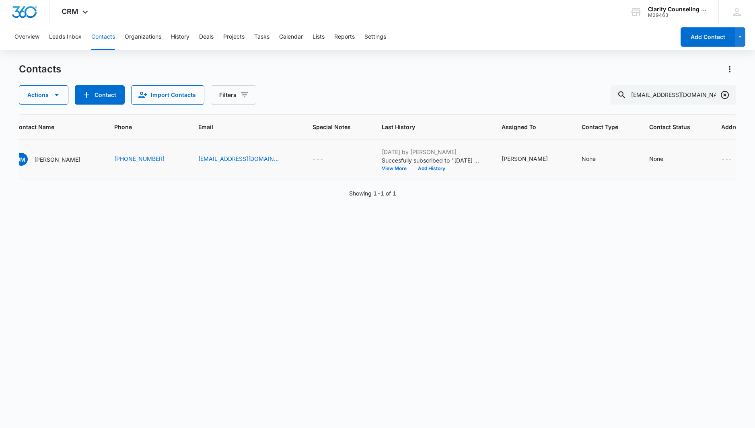
scroll to position [0, 81]
click at [727, 93] on icon "Clear" at bounding box center [725, 95] width 10 height 10
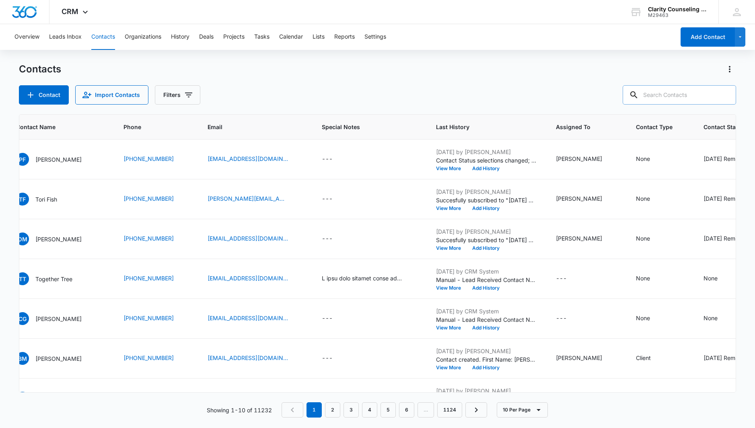
paste input "[EMAIL_ADDRESS][DOMAIN_NAME]"
type input "[EMAIL_ADDRESS][DOMAIN_NAME]"
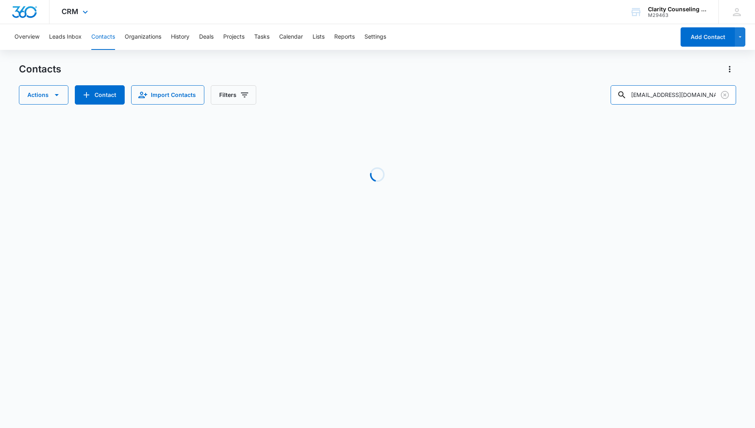
scroll to position [0, 66]
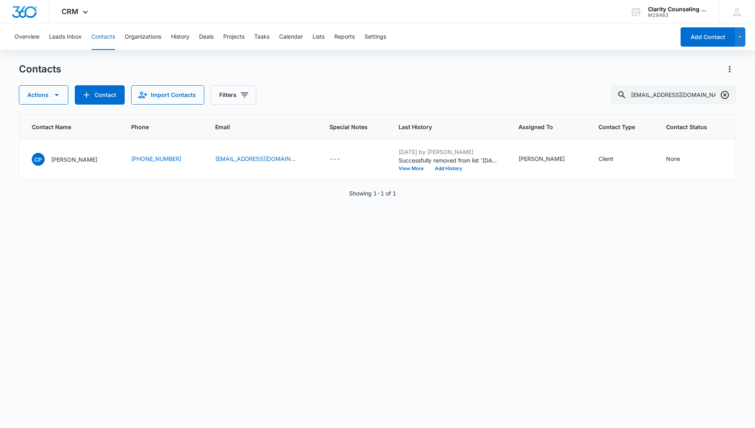
click at [722, 95] on icon "Clear" at bounding box center [725, 95] width 8 height 8
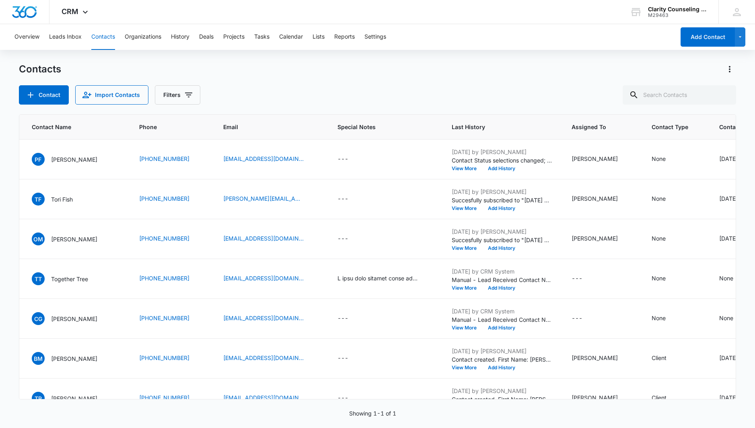
click at [722, 95] on div at bounding box center [725, 94] width 13 height 19
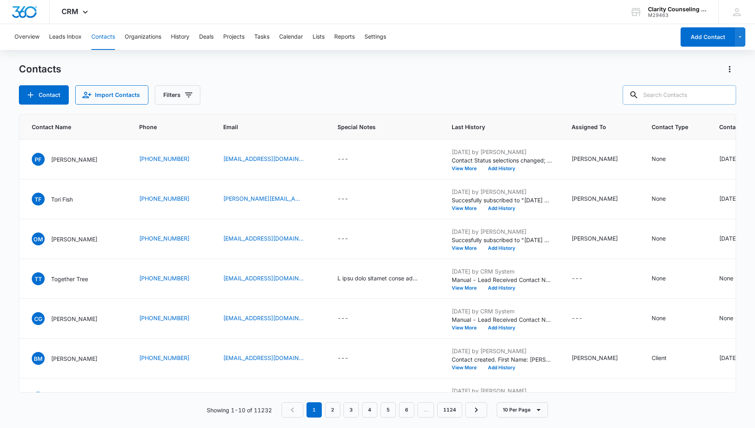
paste input "[EMAIL_ADDRESS][DOMAIN_NAME]"
type input "[EMAIL_ADDRESS][DOMAIN_NAME]"
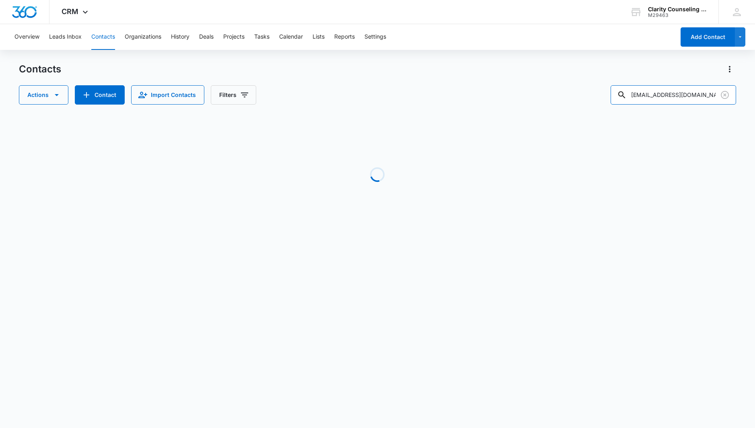
scroll to position [0, 0]
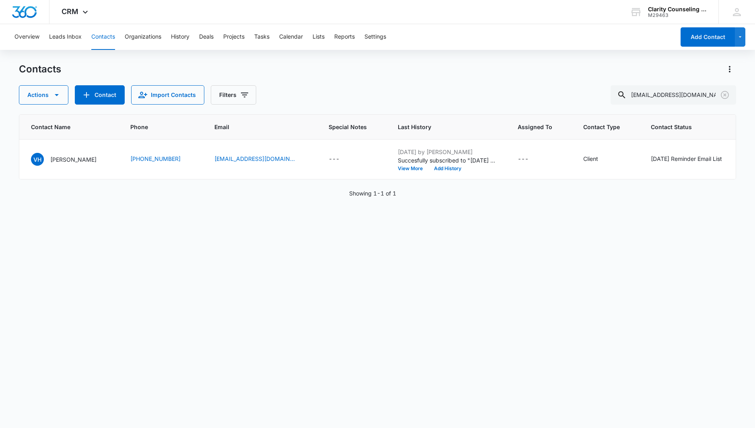
click at [723, 96] on icon "Clear" at bounding box center [725, 95] width 10 height 10
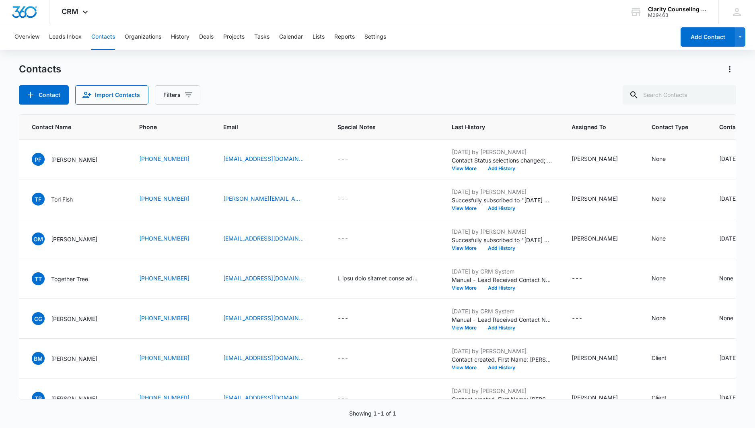
click at [723, 96] on div at bounding box center [725, 94] width 13 height 19
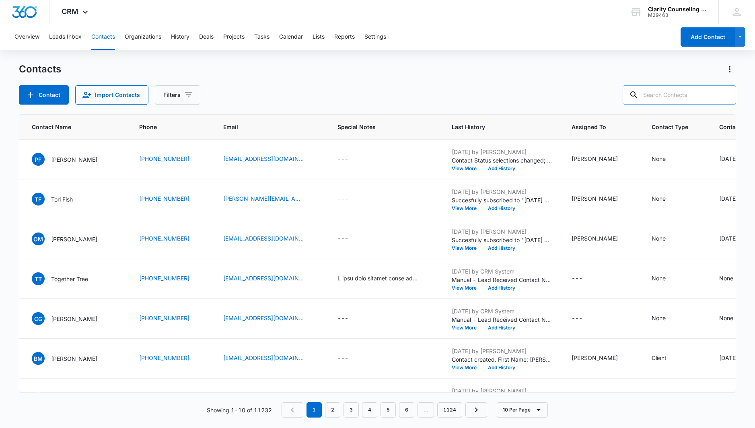
paste input "[EMAIL_ADDRESS][PERSON_NAME][DOMAIN_NAME]"
type input "[EMAIL_ADDRESS][PERSON_NAME][DOMAIN_NAME]"
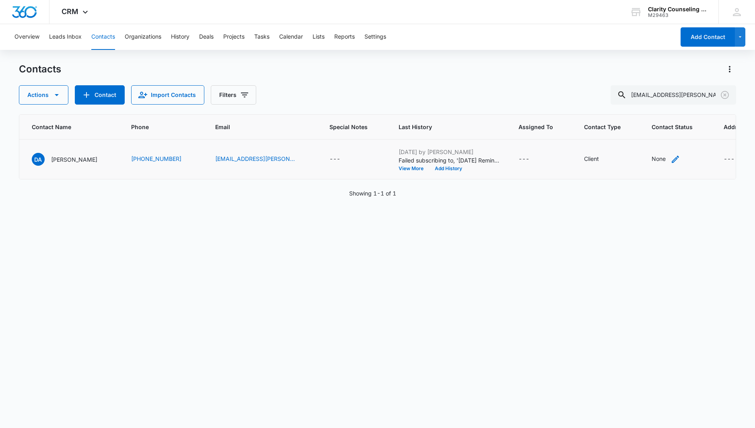
click at [652, 160] on div "None" at bounding box center [659, 159] width 14 height 8
click at [648, 117] on div "Contact Status" at bounding box center [638, 108] width 57 height 18
click at [633, 165] on p "[DATE] Reminder Email List" at bounding box center [645, 164] width 53 height 17
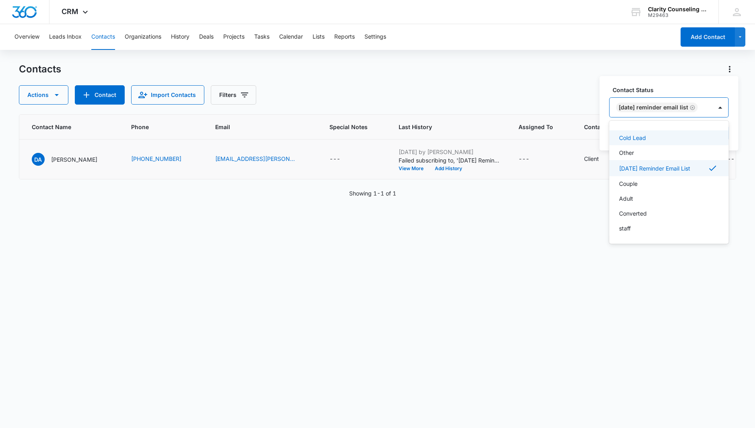
scroll to position [118, 0]
click at [726, 106] on div at bounding box center [720, 107] width 13 height 13
click at [725, 131] on button "Save" at bounding box center [717, 133] width 24 height 15
